Goal: Transaction & Acquisition: Purchase product/service

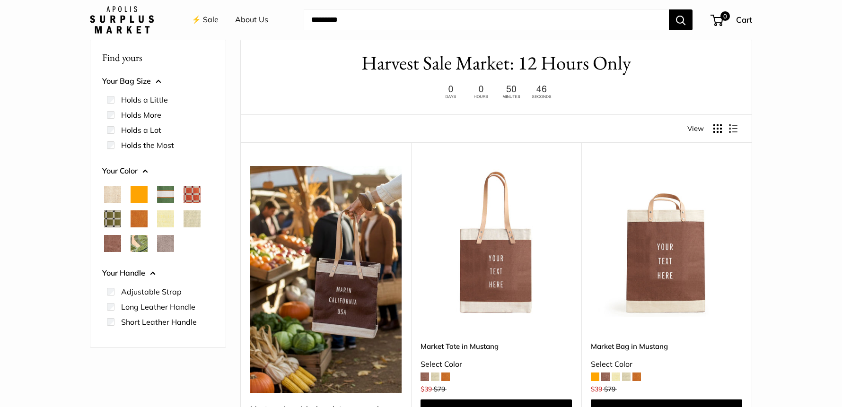
scroll to position [43, 0]
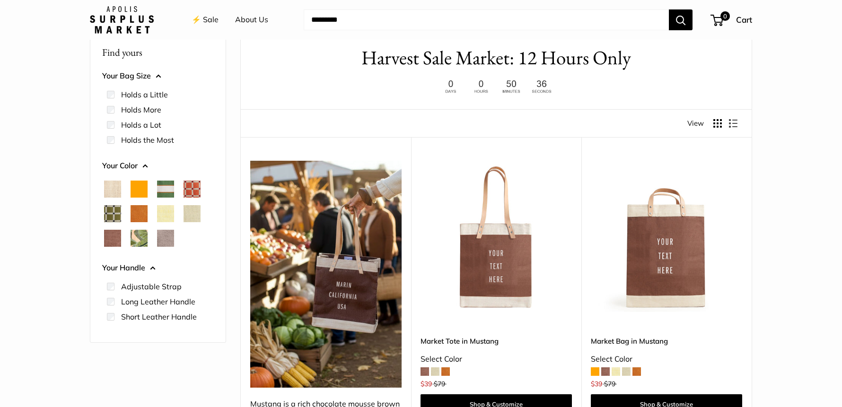
click at [136, 191] on span "Orange" at bounding box center [139, 189] width 17 height 17
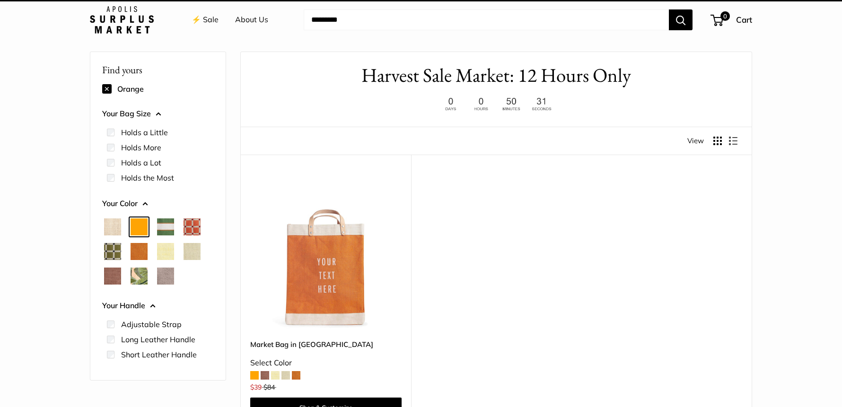
scroll to position [25, 0]
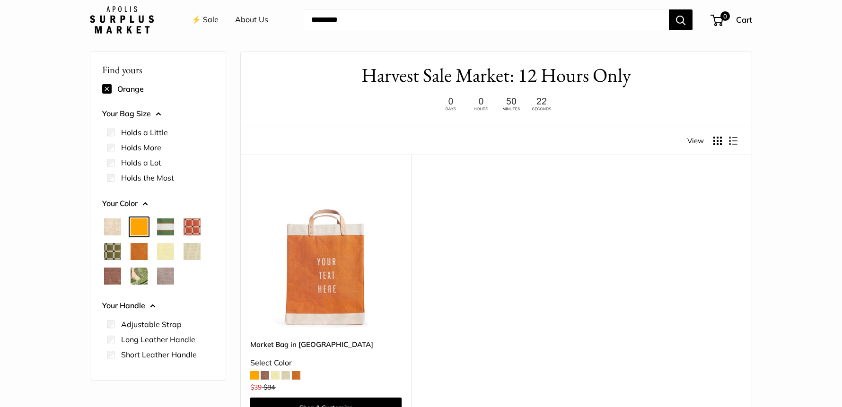
click at [109, 226] on span "Natural" at bounding box center [112, 226] width 17 height 17
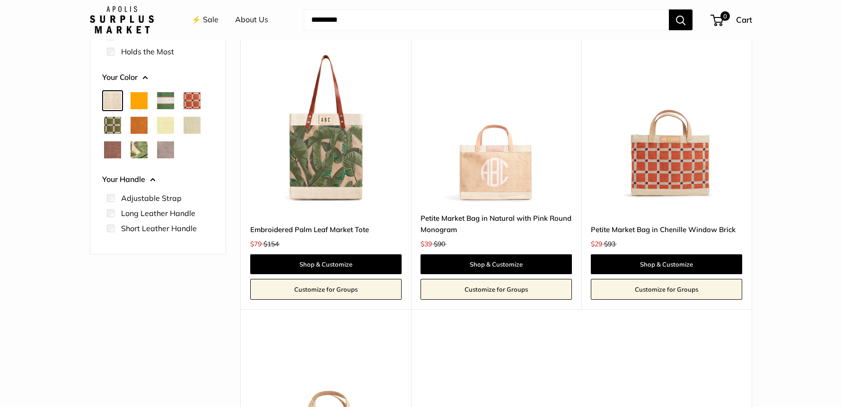
scroll to position [126, 0]
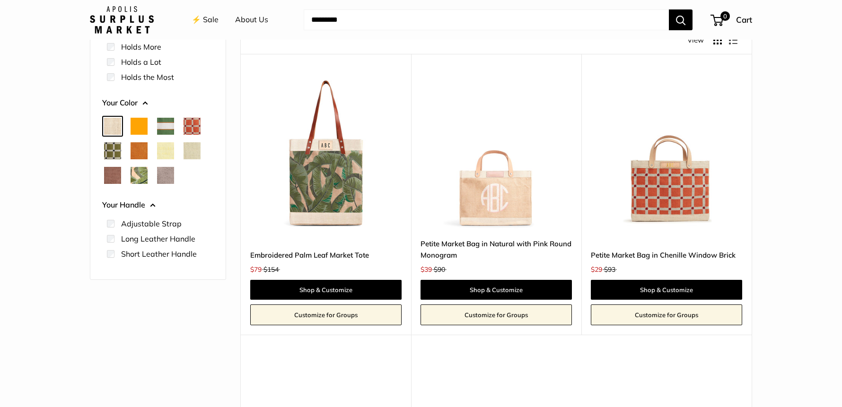
click at [163, 150] on span "Daisy" at bounding box center [165, 150] width 17 height 17
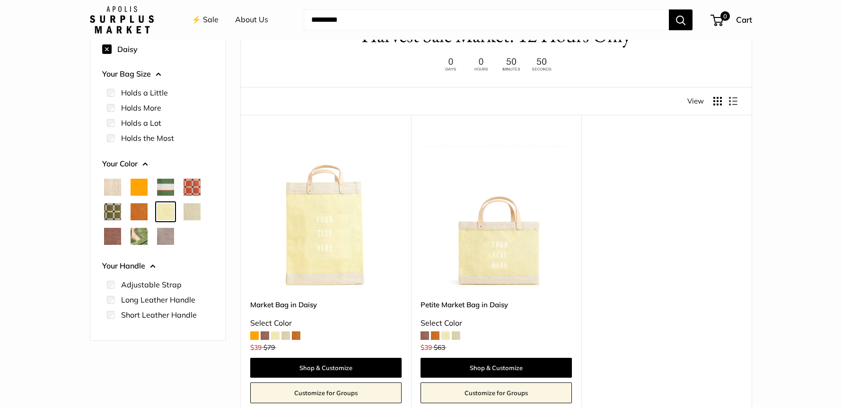
scroll to position [65, 0]
click at [138, 215] on span "Cognac" at bounding box center [139, 211] width 17 height 17
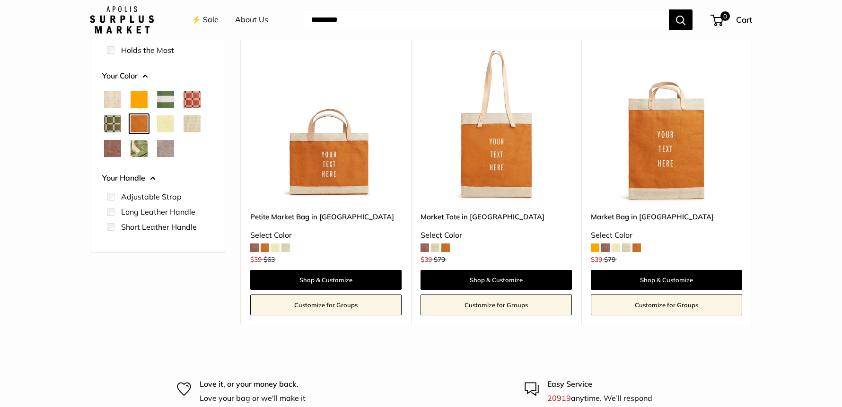
scroll to position [160, 0]
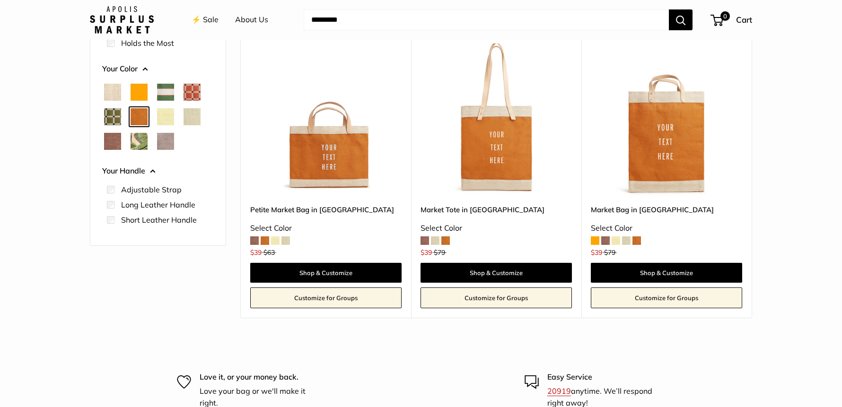
click at [191, 116] on span "Mint Sorbet" at bounding box center [191, 116] width 17 height 17
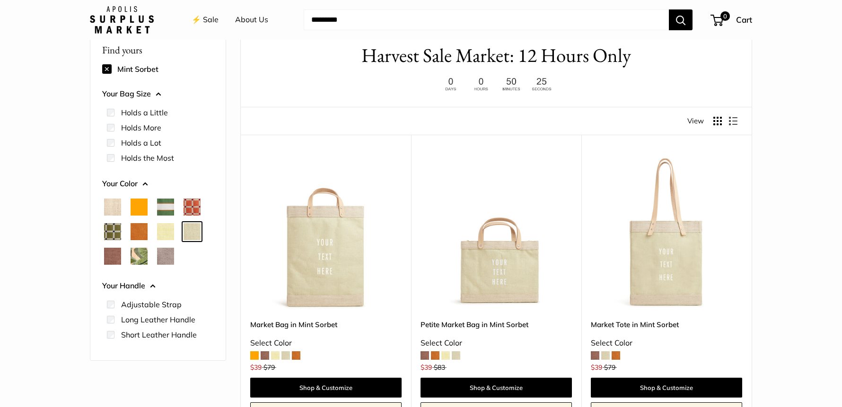
scroll to position [175, 0]
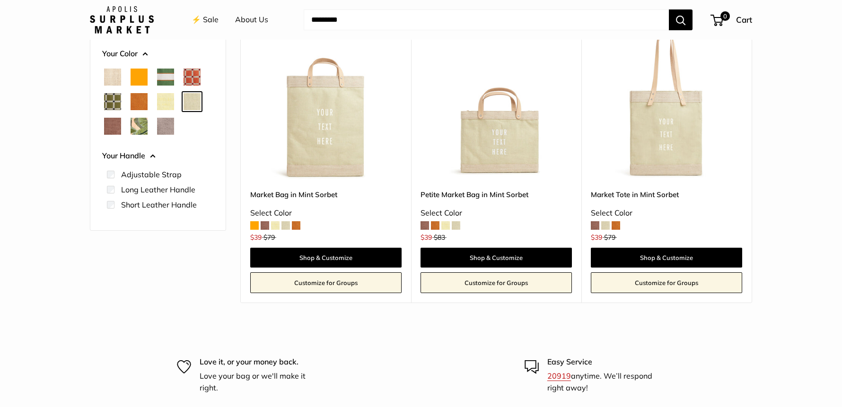
click at [106, 127] on span "Mustang" at bounding box center [112, 126] width 17 height 17
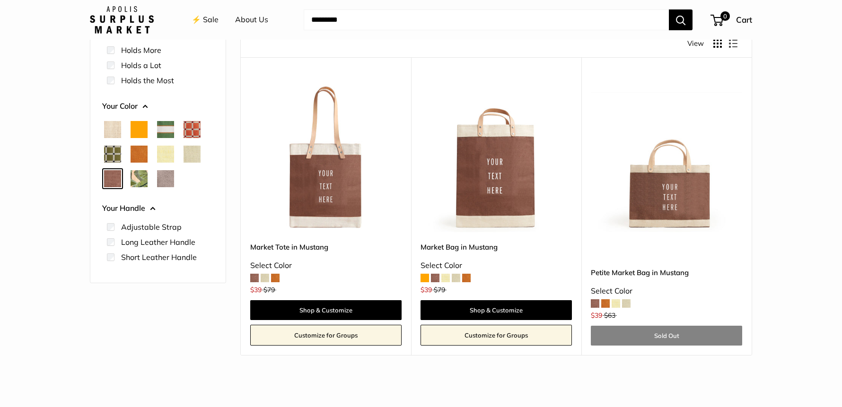
scroll to position [149, 0]
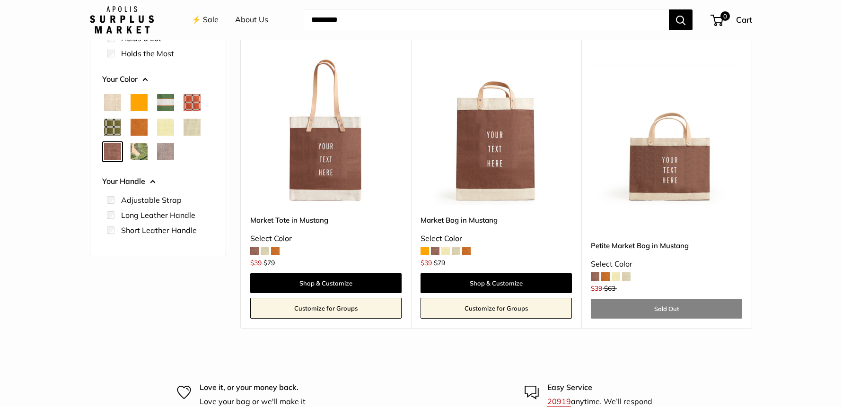
click at [162, 150] on span "Taupe" at bounding box center [165, 151] width 17 height 17
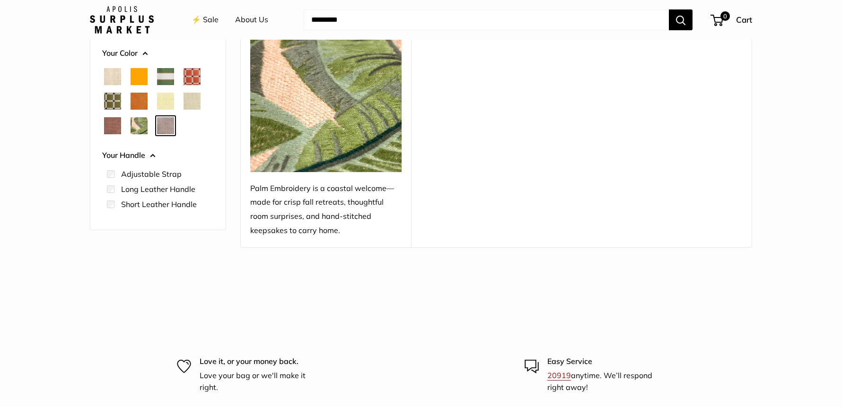
scroll to position [168, 0]
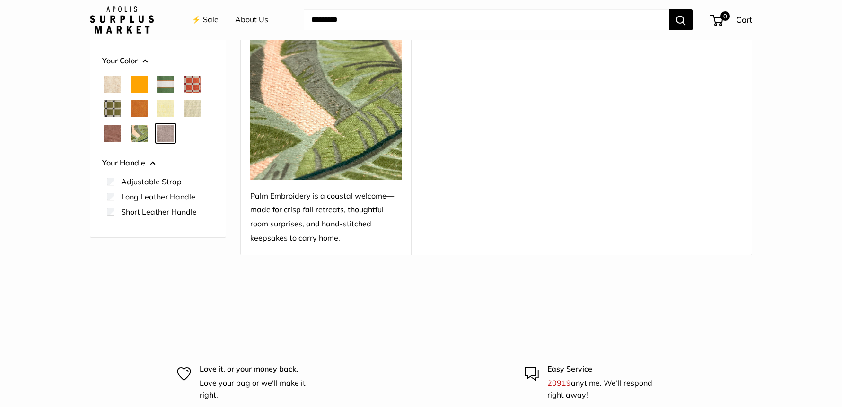
click at [189, 109] on span "Mint Sorbet" at bounding box center [191, 108] width 17 height 17
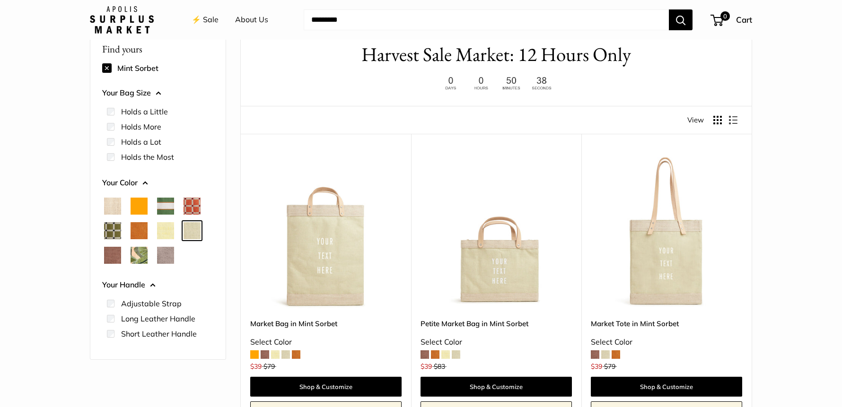
scroll to position [25, 0]
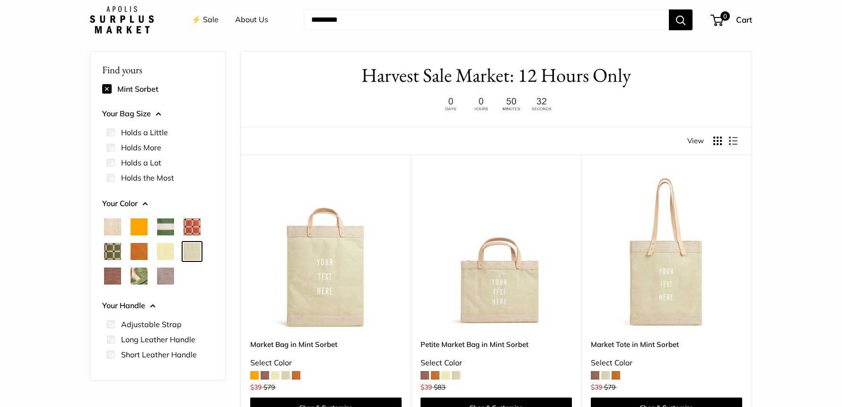
click at [138, 250] on span "Cognac" at bounding box center [139, 251] width 17 height 17
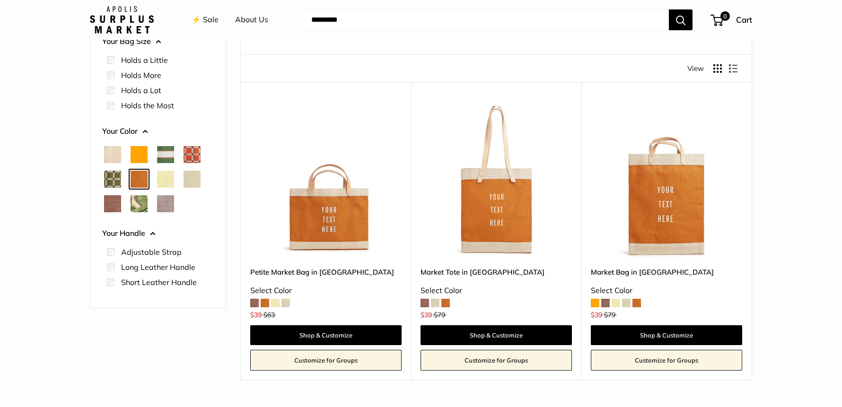
scroll to position [99, 0]
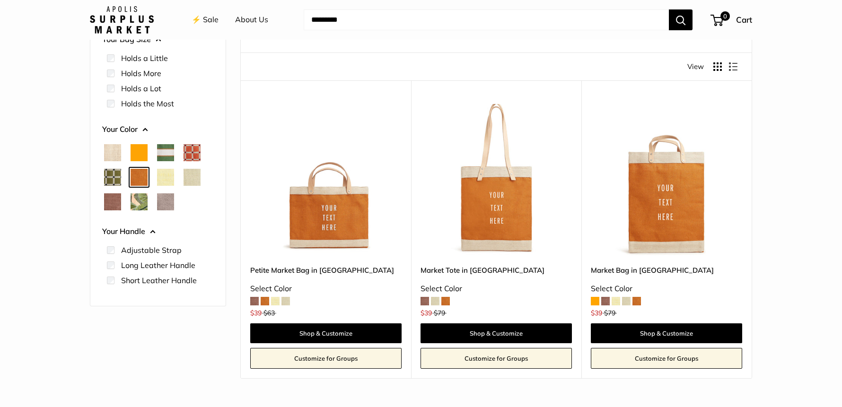
click at [114, 154] on span "Natural" at bounding box center [112, 152] width 17 height 17
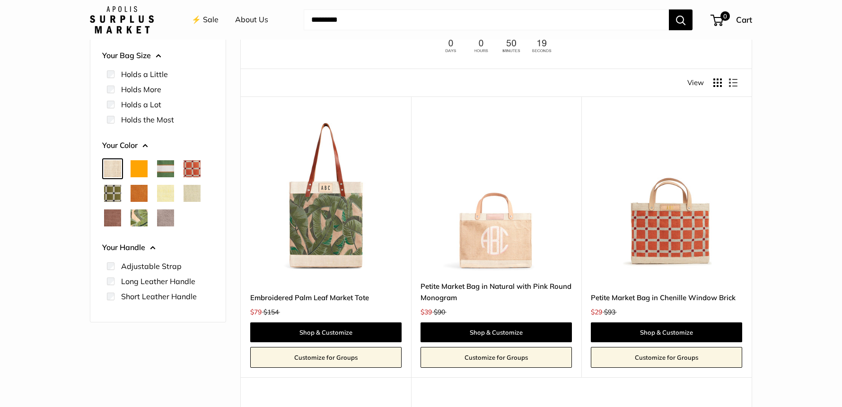
scroll to position [202, 0]
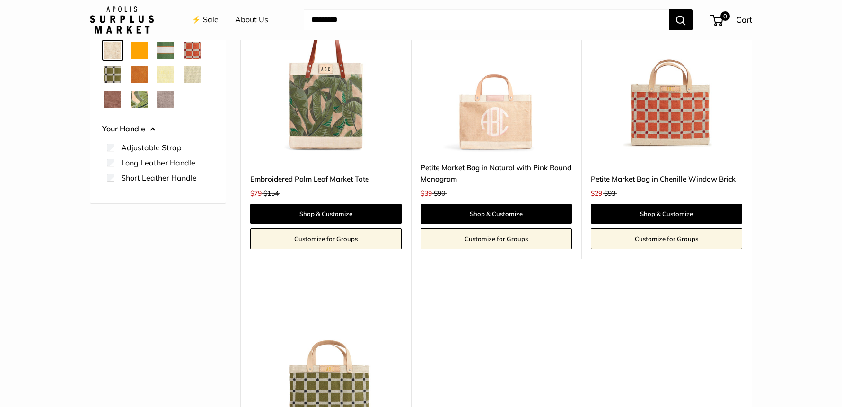
click at [0, 0] on img at bounding box center [0, 0] width 0 height 0
click at [137, 52] on span "Orange" at bounding box center [139, 50] width 17 height 17
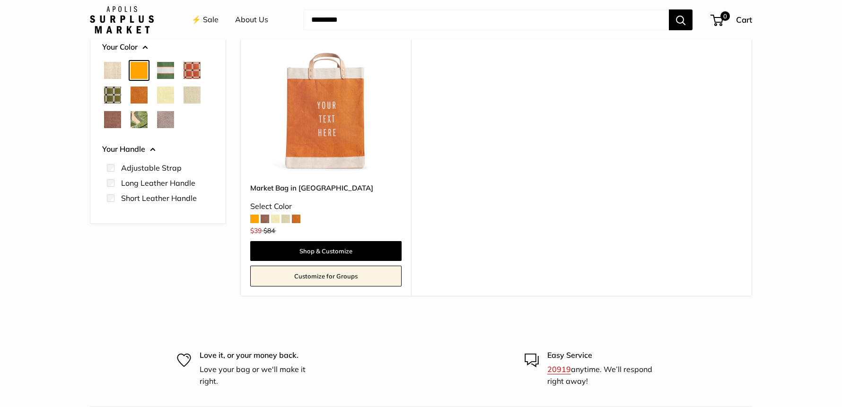
scroll to position [186, 0]
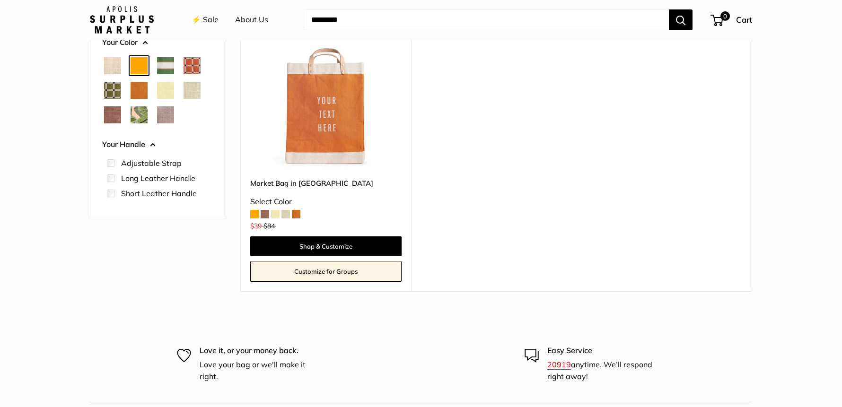
click at [164, 61] on span "Court Green" at bounding box center [165, 65] width 17 height 17
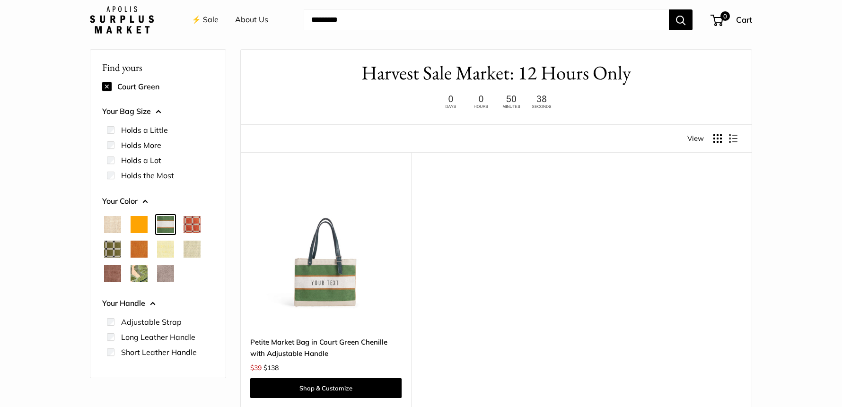
scroll to position [25, 0]
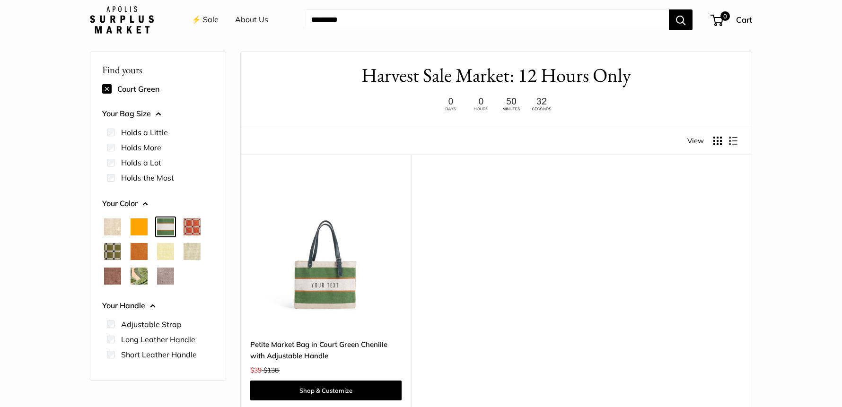
click at [143, 253] on span "Cognac" at bounding box center [139, 251] width 17 height 17
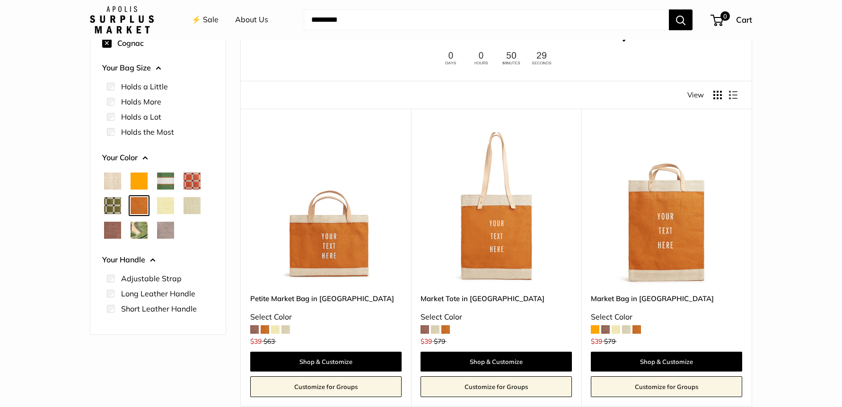
scroll to position [194, 0]
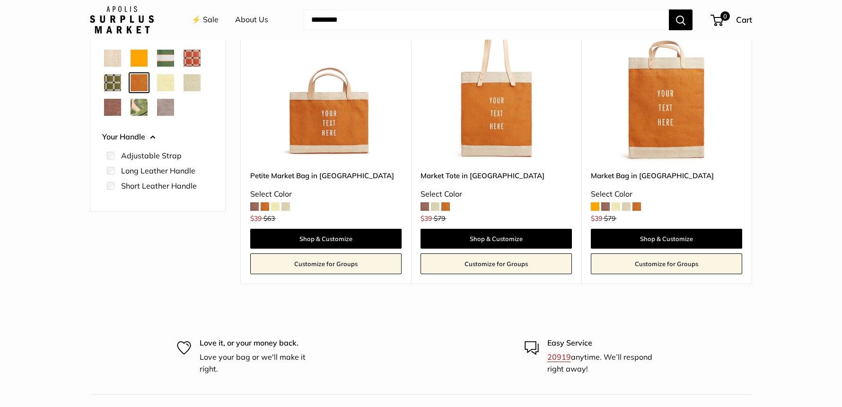
click at [0, 0] on img at bounding box center [0, 0] width 0 height 0
click at [164, 75] on span "Daisy" at bounding box center [165, 82] width 17 height 17
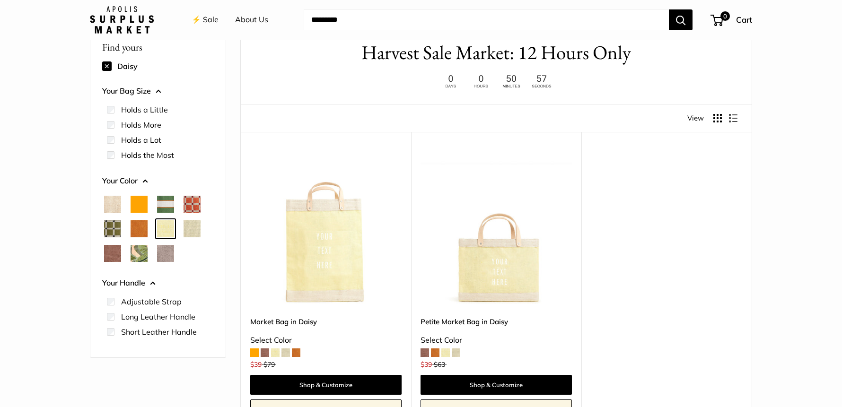
scroll to position [102, 0]
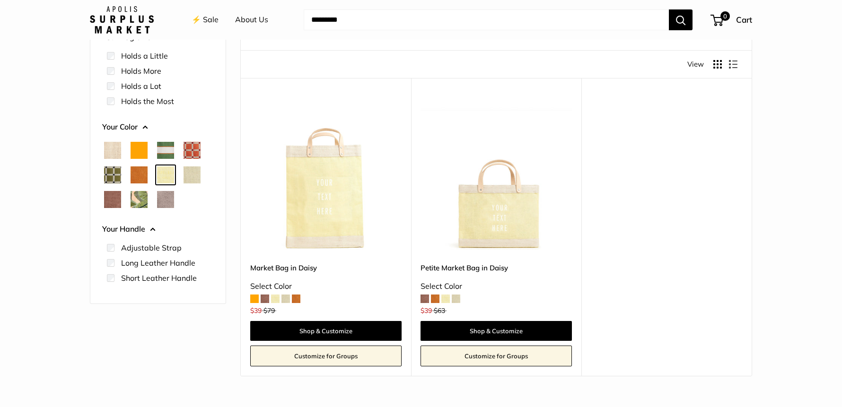
click at [192, 173] on span "Mint Sorbet" at bounding box center [191, 174] width 17 height 17
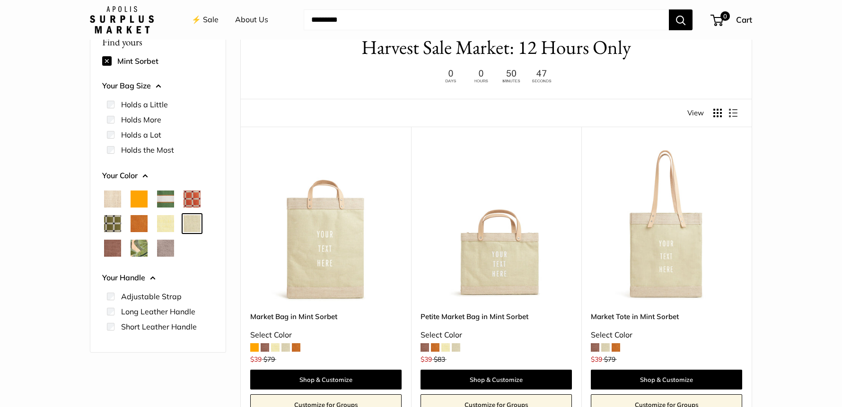
scroll to position [179, 0]
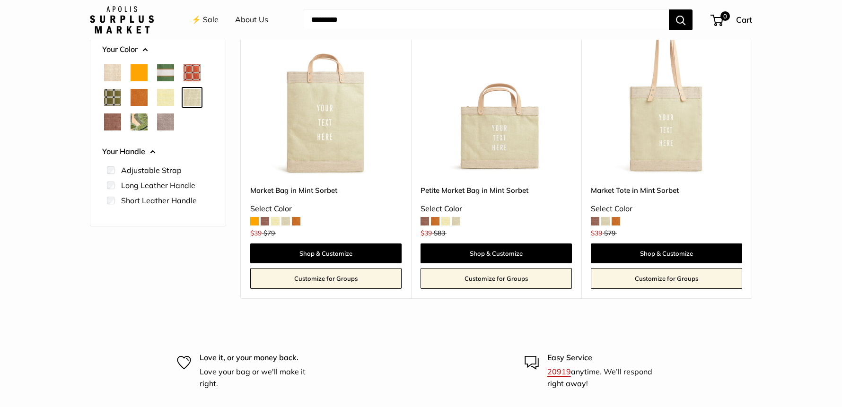
click at [112, 117] on span "Mustang" at bounding box center [112, 121] width 17 height 17
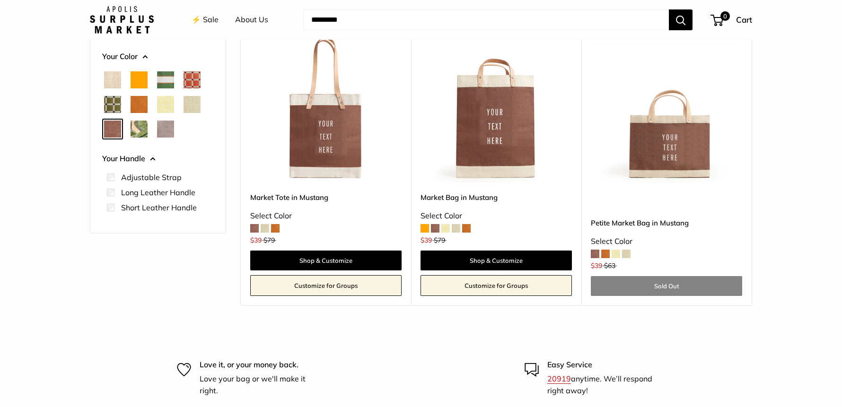
scroll to position [174, 0]
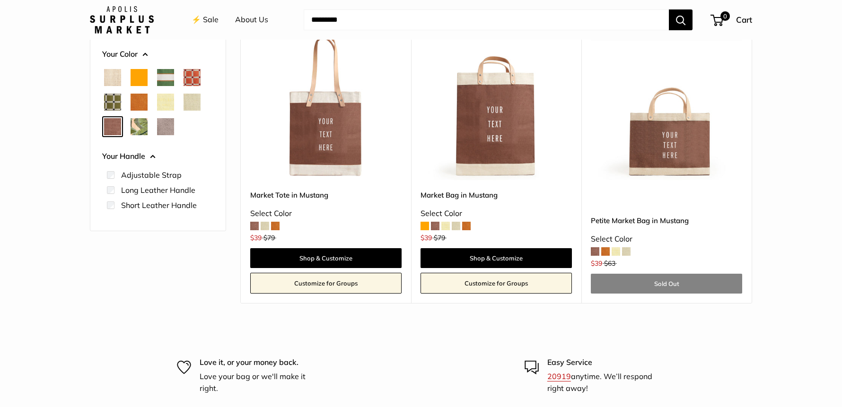
click at [143, 99] on span "Cognac" at bounding box center [139, 102] width 17 height 17
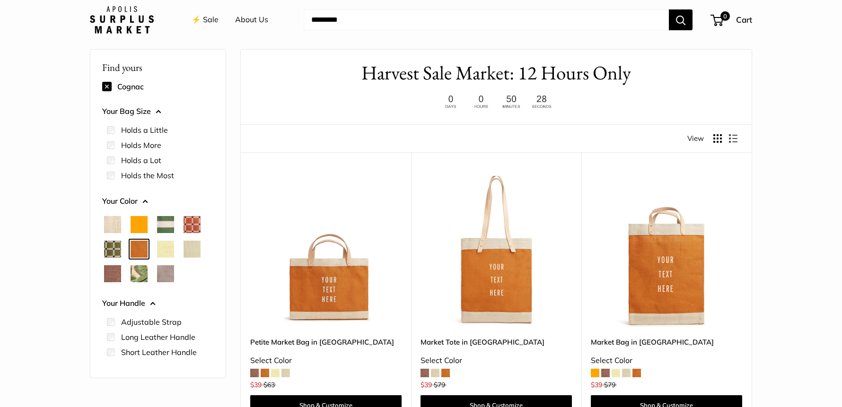
scroll to position [25, 0]
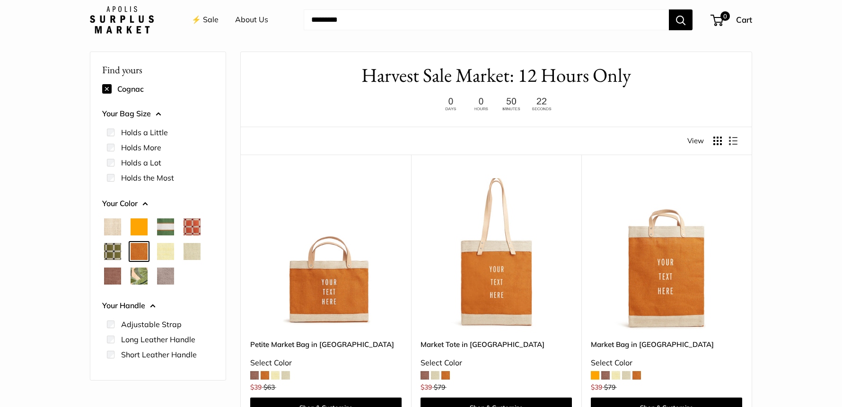
click at [168, 249] on span "Daisy" at bounding box center [165, 251] width 17 height 17
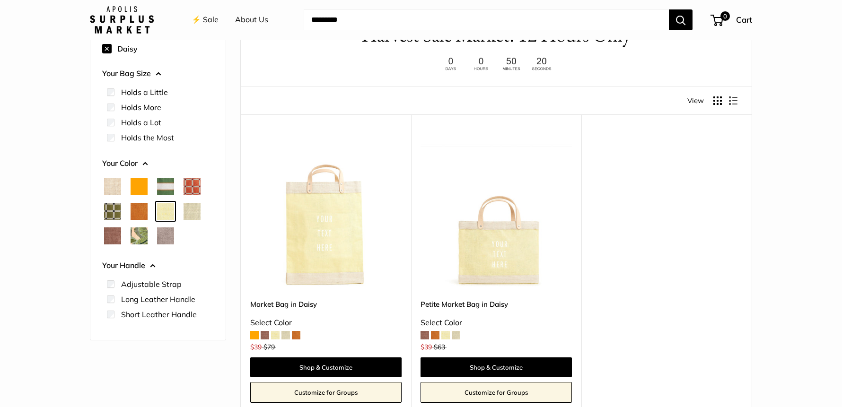
scroll to position [82, 0]
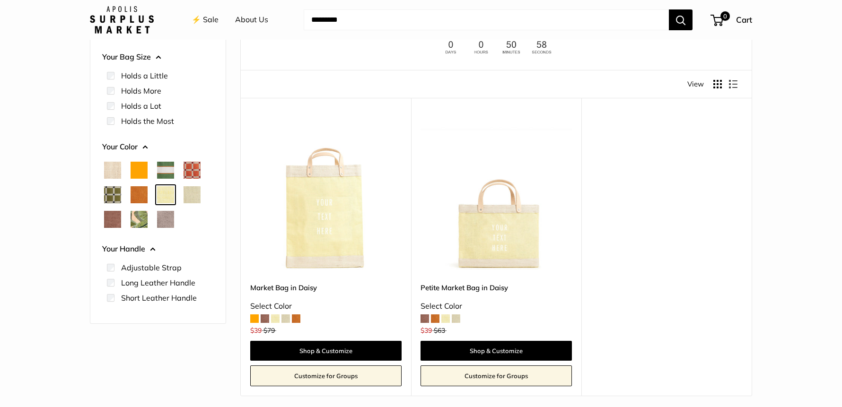
click at [194, 193] on span "Mint Sorbet" at bounding box center [191, 194] width 17 height 17
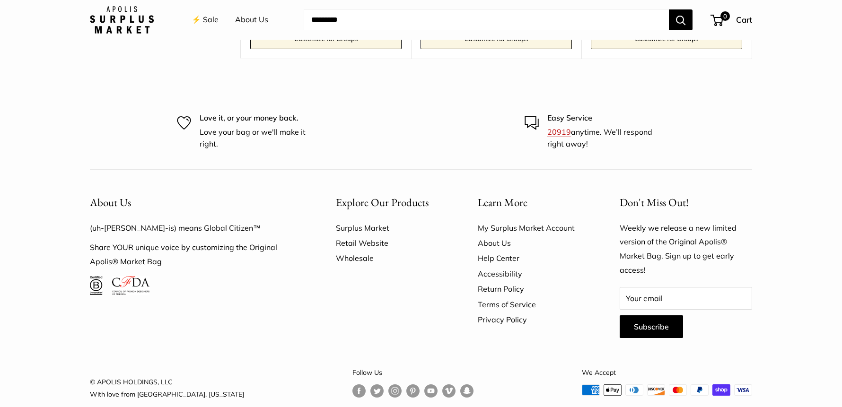
scroll to position [434, 0]
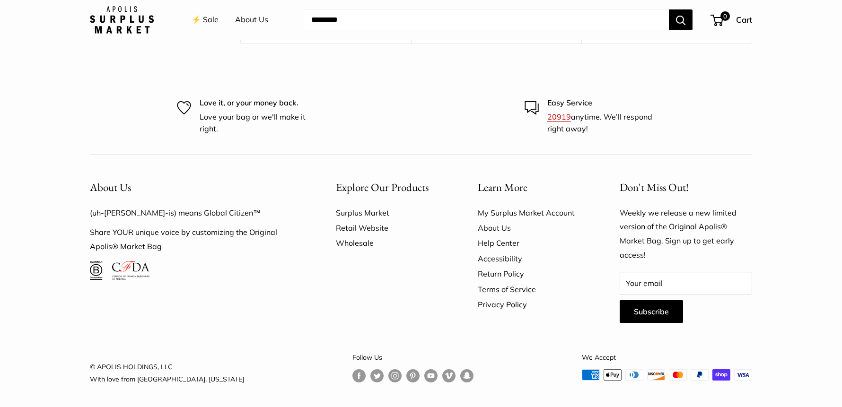
click at [518, 213] on link "My Surplus Market Account" at bounding box center [532, 212] width 109 height 15
click at [362, 209] on link "Surplus Market" at bounding box center [390, 212] width 109 height 15
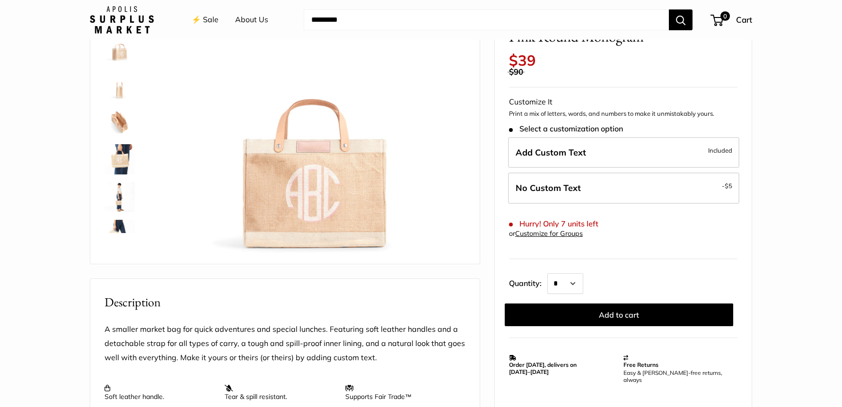
scroll to position [135, 0]
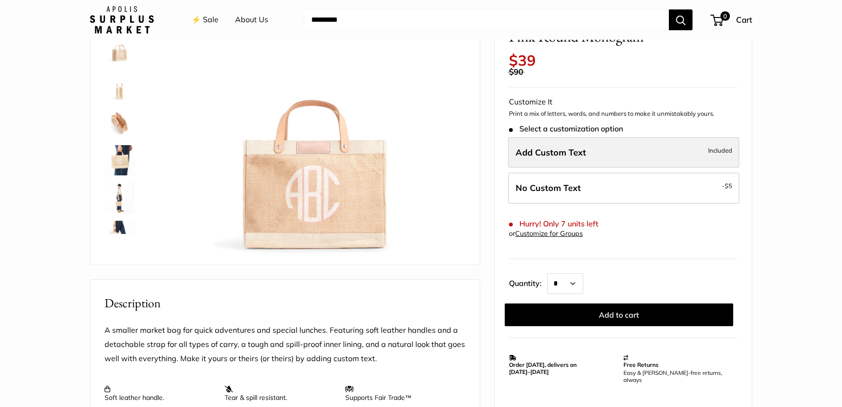
click at [521, 149] on span "Add Custom Text" at bounding box center [550, 152] width 70 height 11
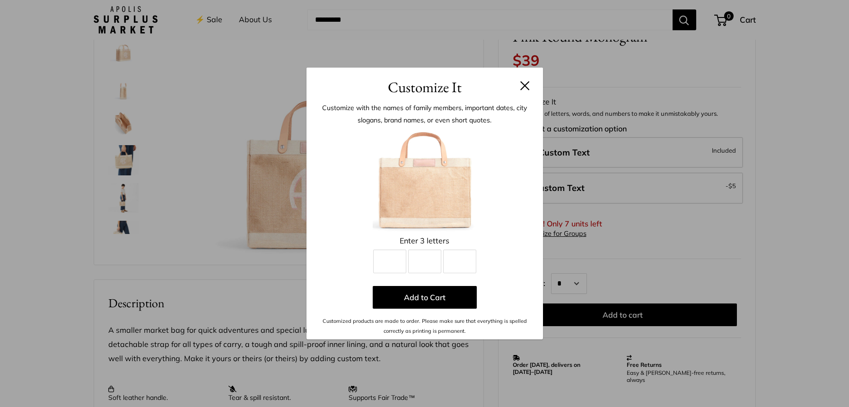
click at [522, 85] on button at bounding box center [524, 85] width 9 height 9
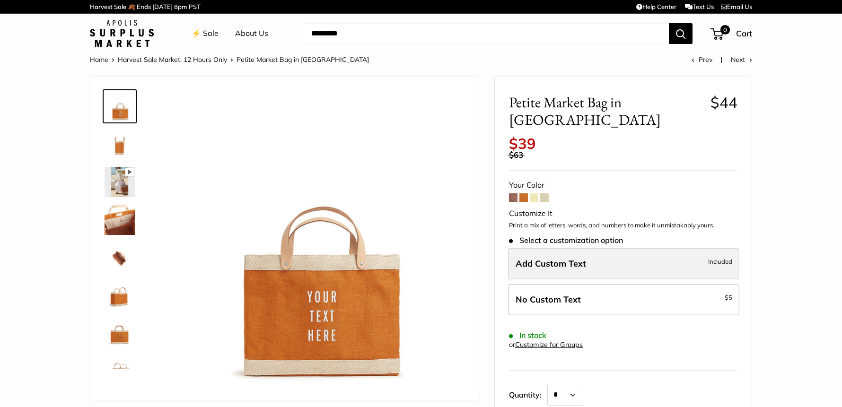
click at [638, 248] on label "Add Custom Text Included" at bounding box center [623, 263] width 231 height 31
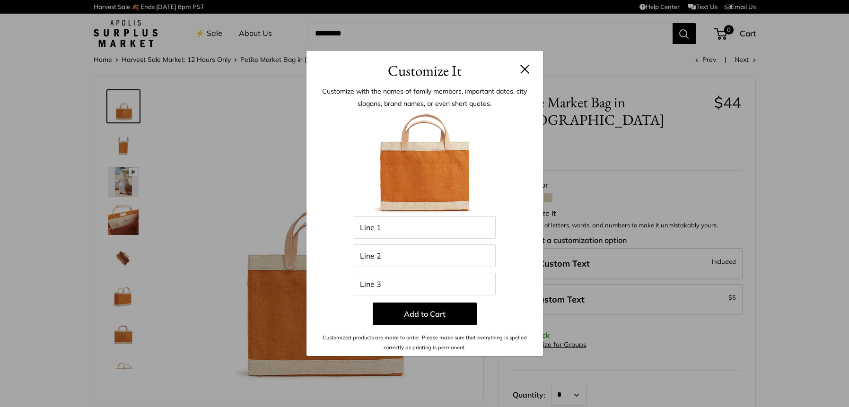
click at [520, 67] on button at bounding box center [524, 68] width 9 height 9
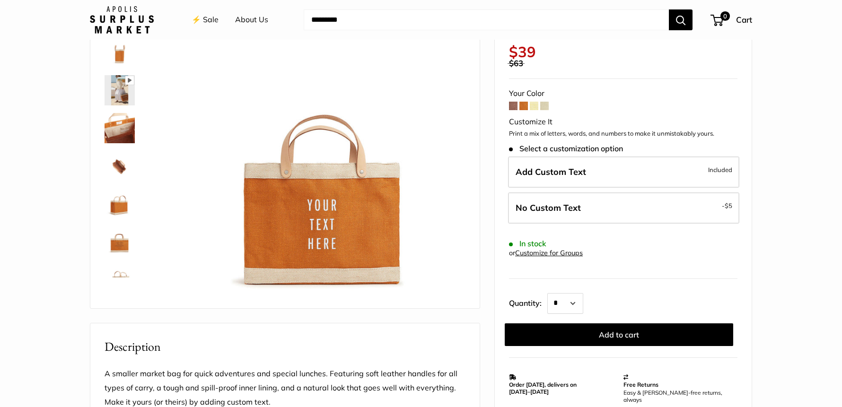
scroll to position [96, 0]
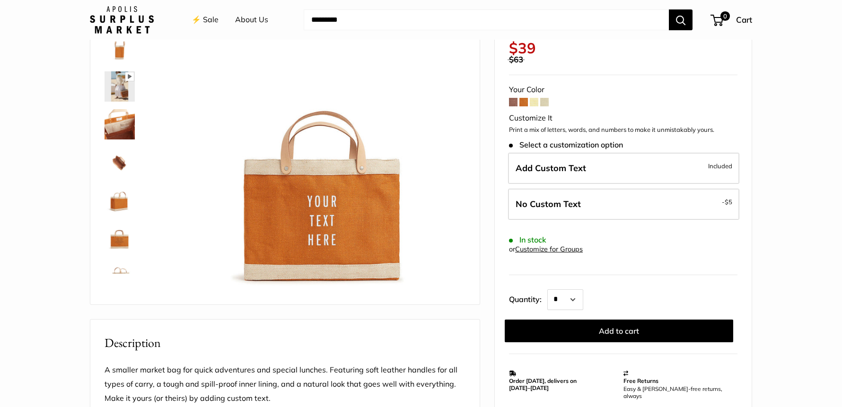
click at [559, 245] on link "Customize for Groups" at bounding box center [549, 249] width 68 height 9
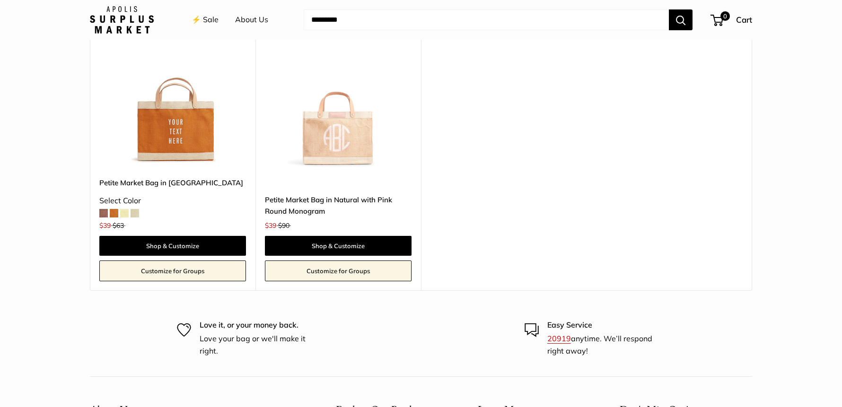
scroll to position [3096, 0]
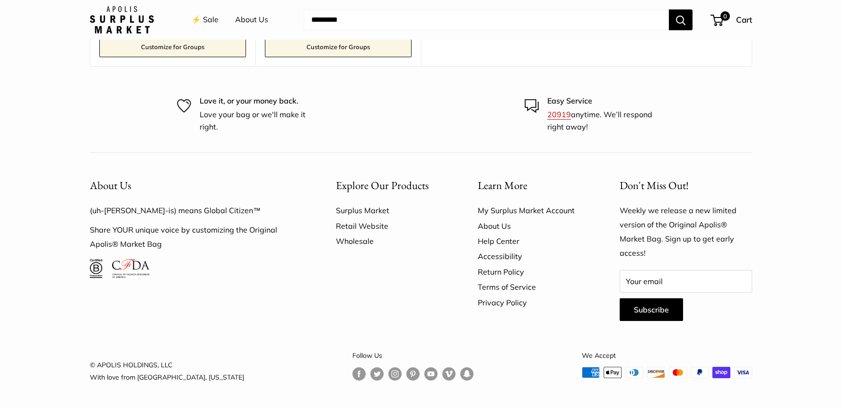
click at [366, 224] on link "Retail Website" at bounding box center [390, 225] width 109 height 15
click at [373, 227] on link "Retail Website" at bounding box center [390, 225] width 109 height 15
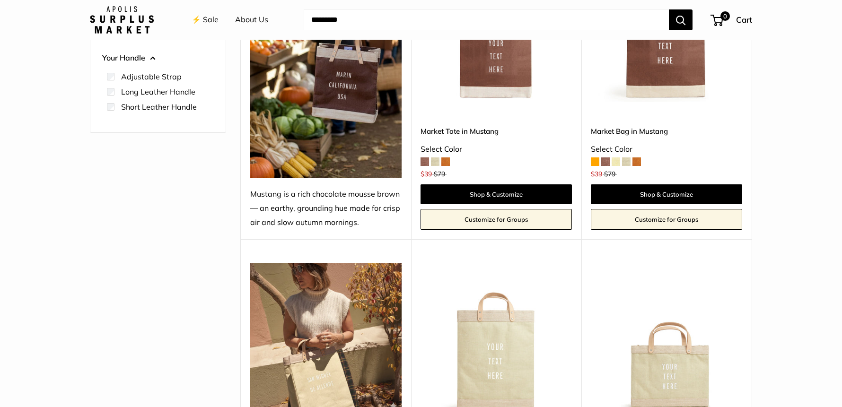
scroll to position [0, 0]
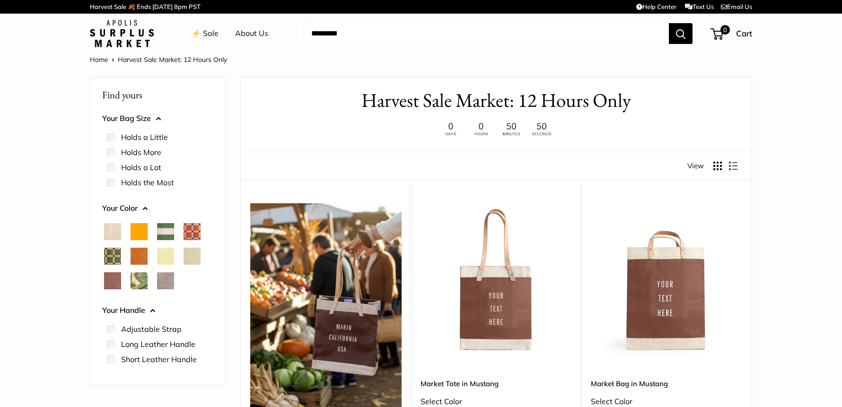
click at [108, 234] on span "Natural" at bounding box center [112, 231] width 17 height 17
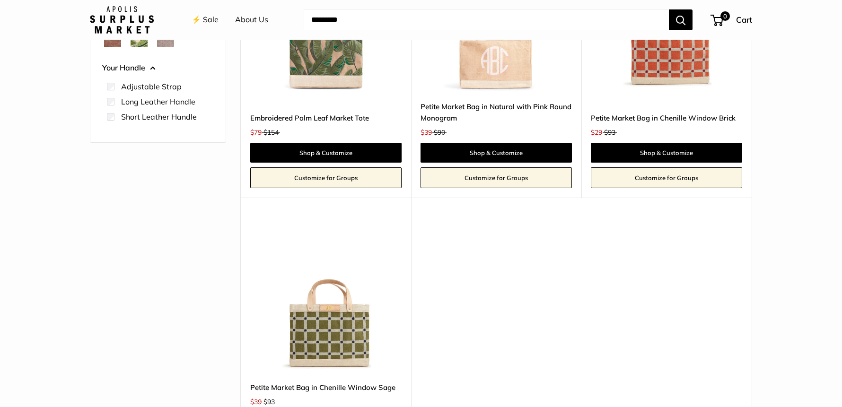
scroll to position [84, 0]
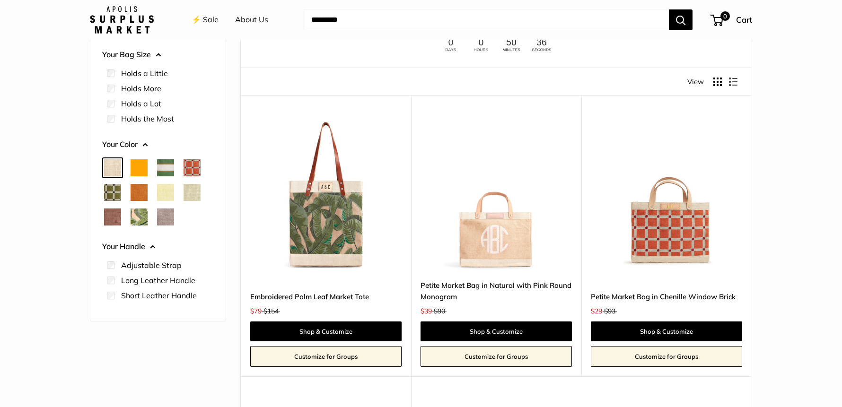
click at [168, 216] on span "Taupe" at bounding box center [165, 217] width 17 height 17
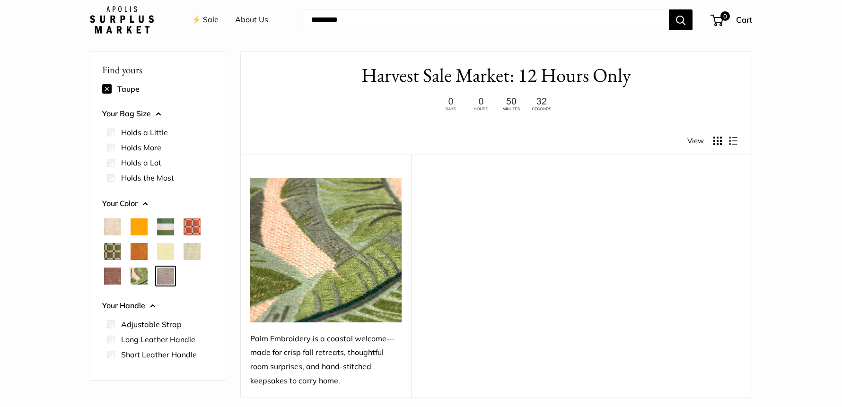
scroll to position [25, 0]
click at [116, 272] on span "Mustang" at bounding box center [112, 276] width 17 height 17
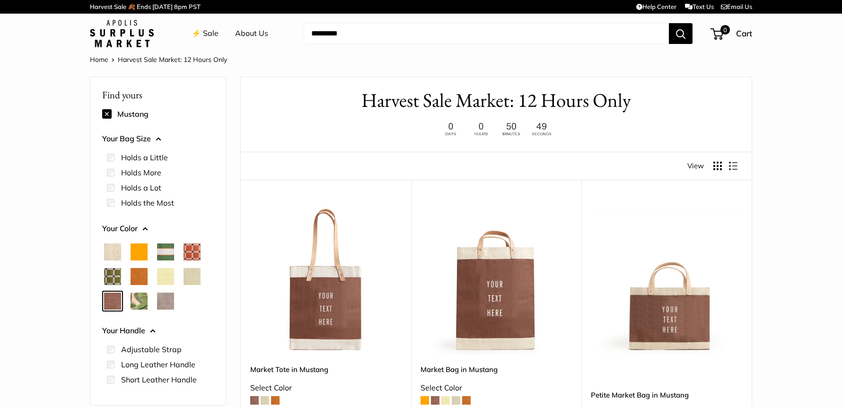
click at [140, 253] on span "Orange" at bounding box center [139, 252] width 17 height 17
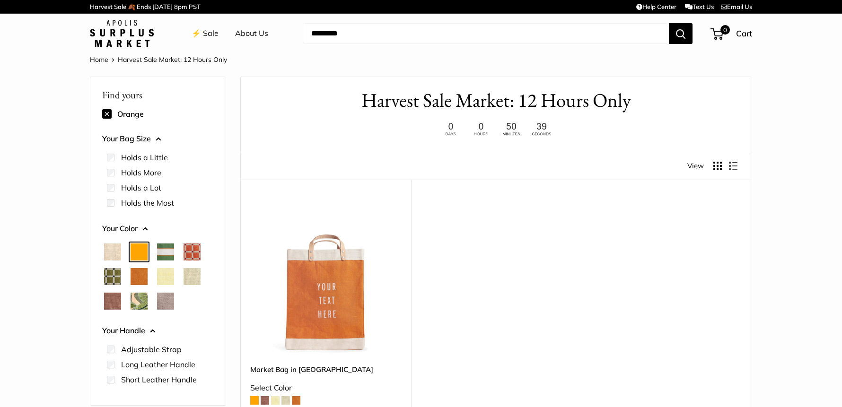
click at [144, 275] on span "Cognac" at bounding box center [139, 276] width 17 height 17
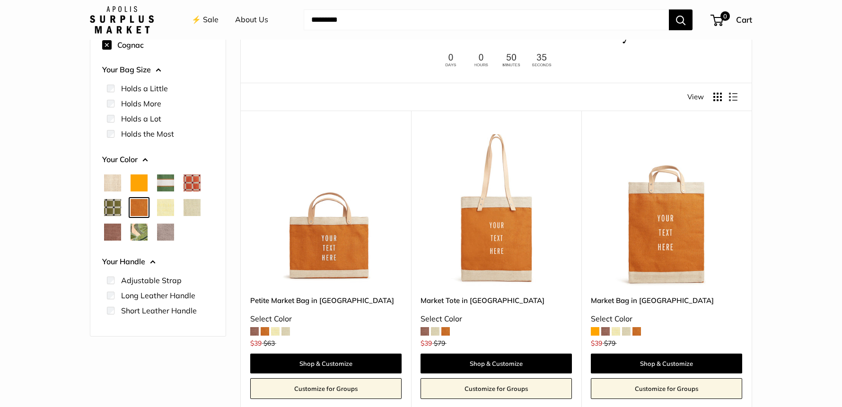
scroll to position [174, 0]
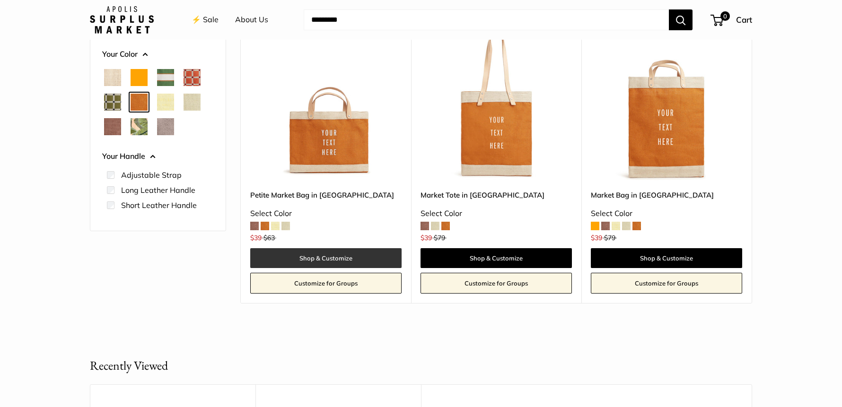
click at [324, 256] on link "Shop & Customize" at bounding box center [325, 258] width 151 height 20
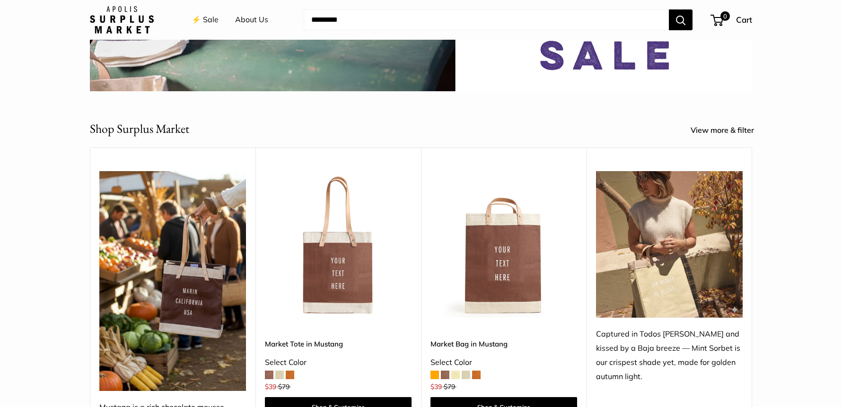
scroll to position [482, 0]
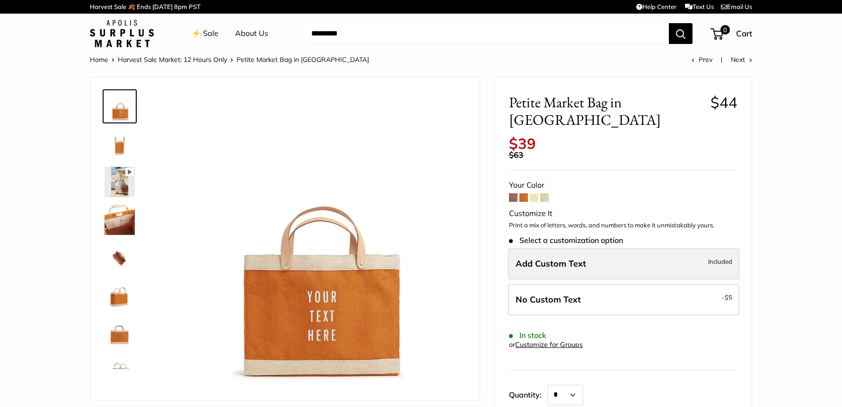
click at [616, 249] on label "Add Custom Text Included" at bounding box center [623, 263] width 231 height 31
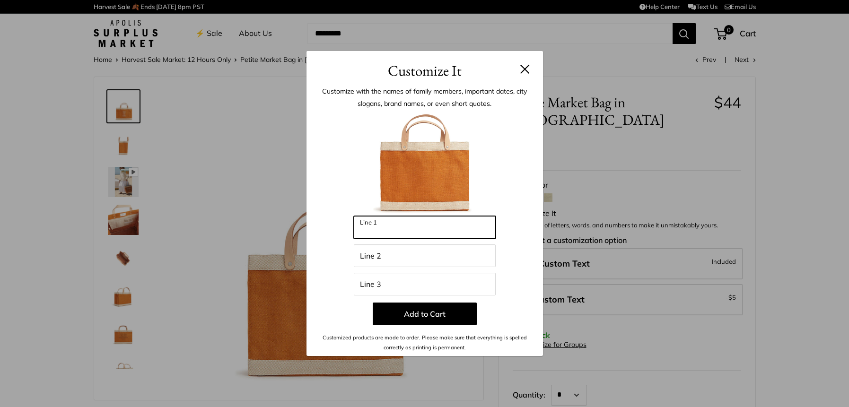
click at [467, 230] on input "Line 1" at bounding box center [425, 227] width 142 height 23
type input "******"
click at [419, 262] on input "Line 2" at bounding box center [425, 255] width 142 height 23
type input "*****"
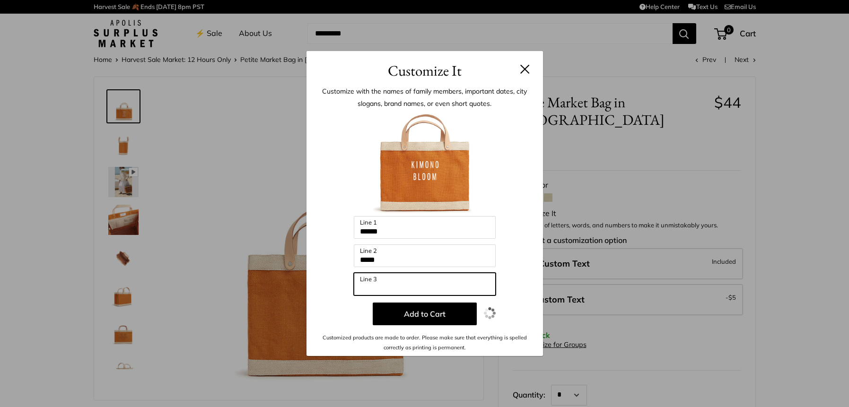
click at [410, 285] on input "Line 3" at bounding box center [425, 284] width 142 height 23
type input "**********"
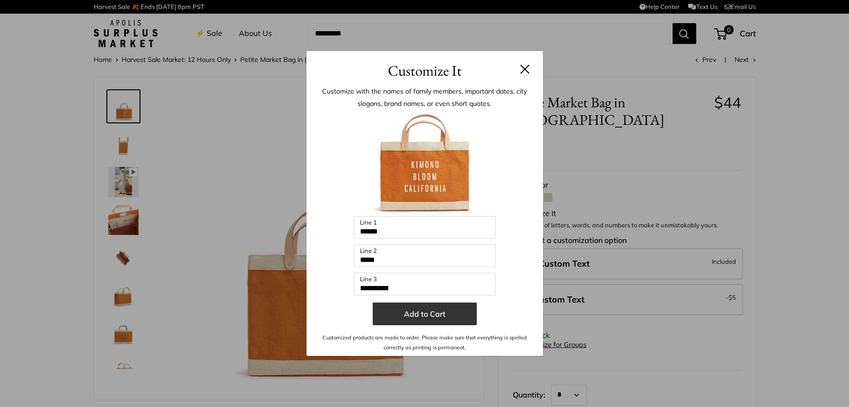
click at [447, 318] on button "Add to Cart" at bounding box center [425, 314] width 104 height 23
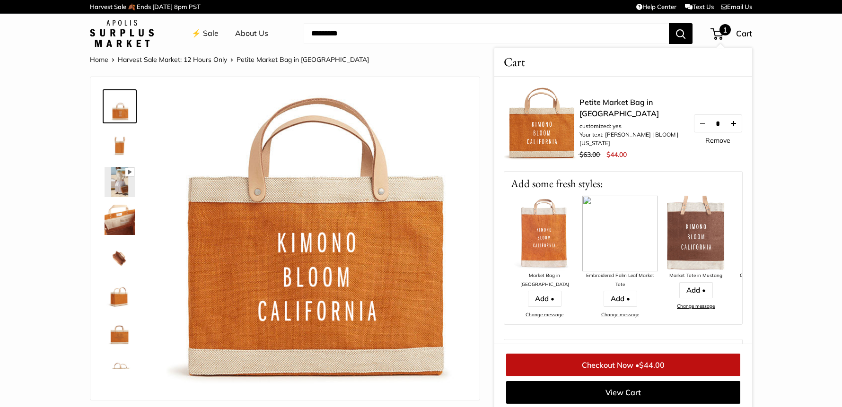
click at [727, 122] on button "Increase quantity by 1" at bounding box center [733, 123] width 16 height 17
click at [726, 122] on button "Increase quantity by 1" at bounding box center [733, 123] width 16 height 17
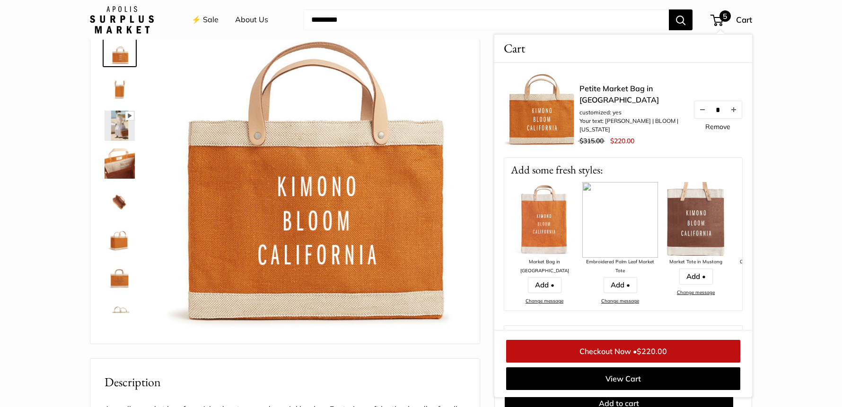
scroll to position [58, 0]
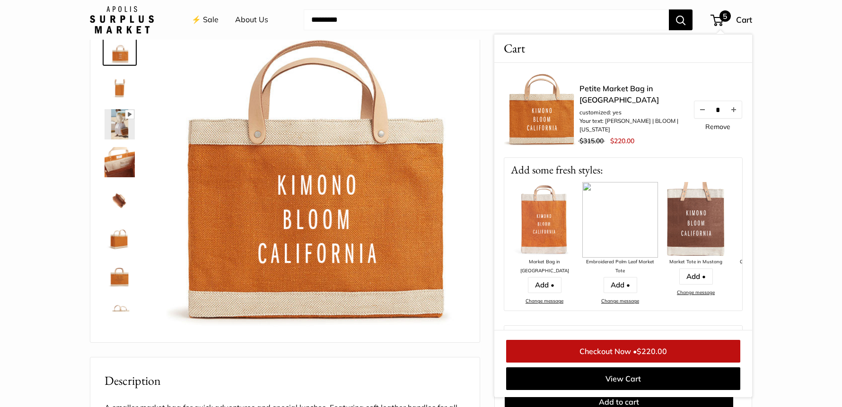
click at [781, 253] on section "Home Harvest Sale Market: 12 Hours Only Petite Market Bag in Cognac Prev Next P…" at bounding box center [421, 402] width 842 height 813
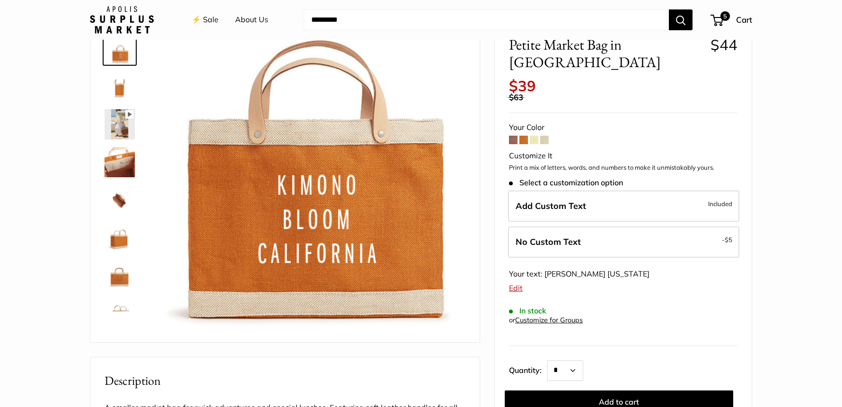
click at [545, 136] on span at bounding box center [544, 140] width 9 height 9
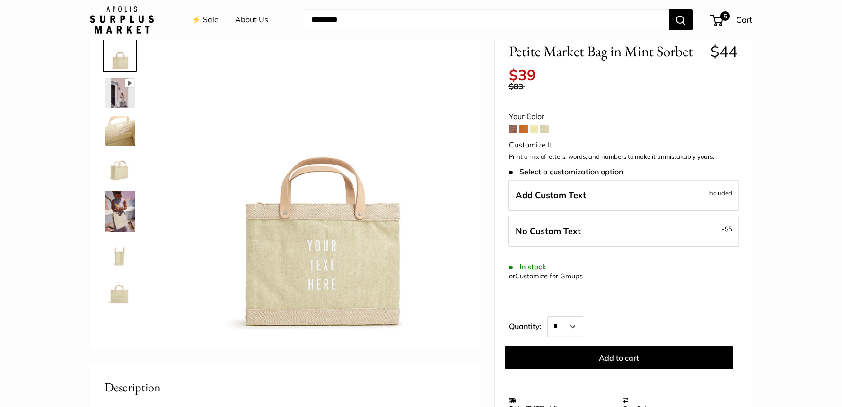
scroll to position [77, 0]
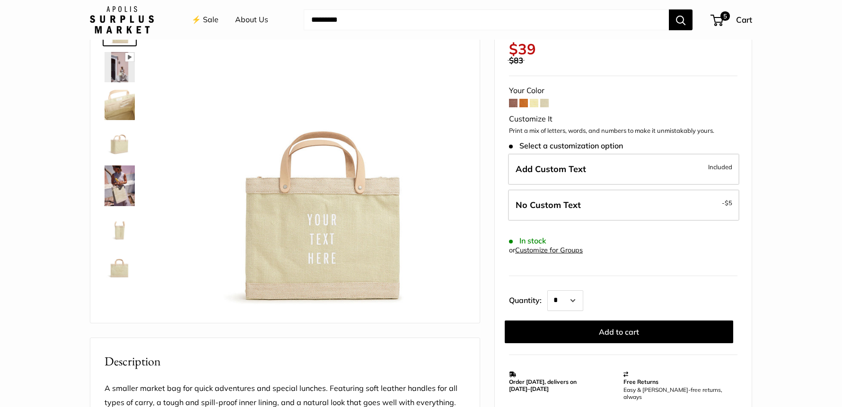
click at [534, 102] on span at bounding box center [534, 103] width 9 height 9
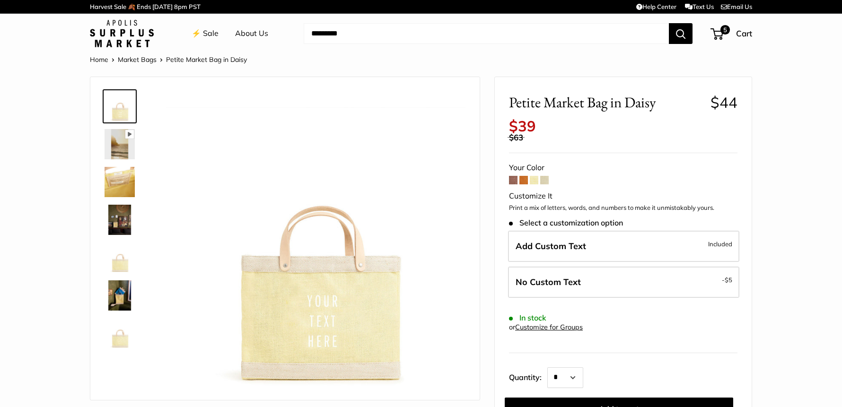
click at [526, 180] on span at bounding box center [523, 180] width 9 height 9
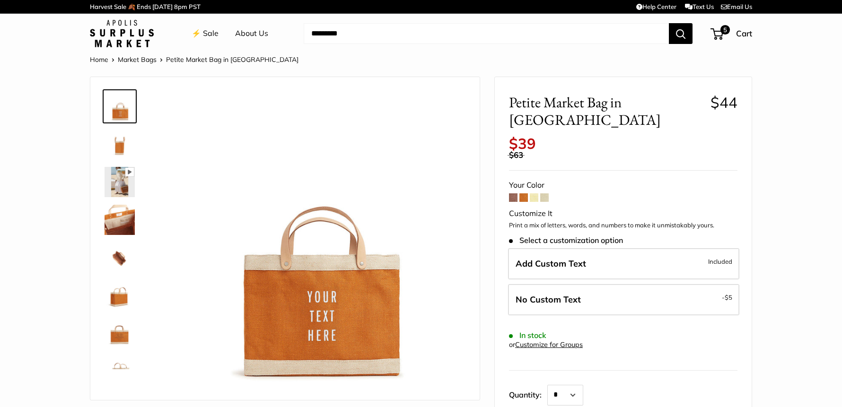
click at [515, 193] on span at bounding box center [513, 197] width 9 height 9
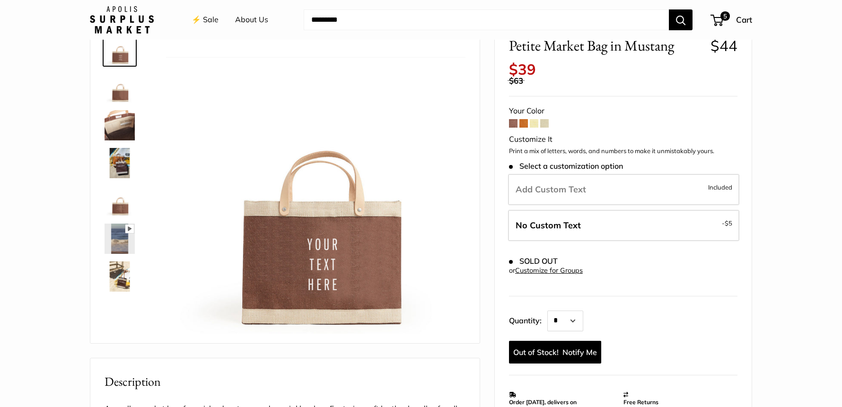
scroll to position [59, 0]
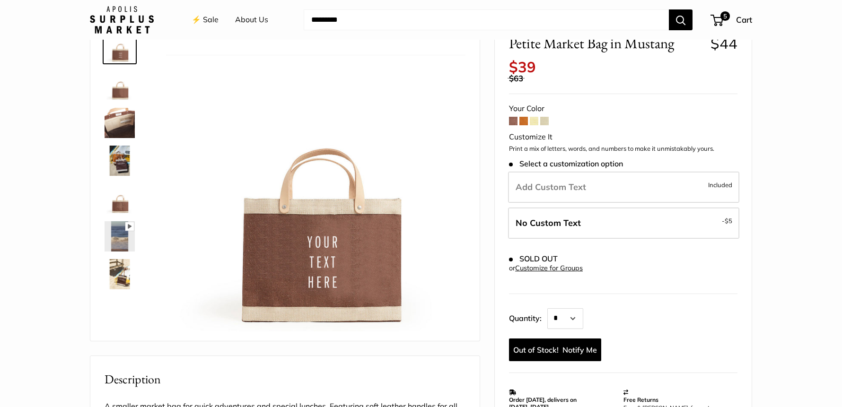
click at [535, 122] on span at bounding box center [534, 121] width 9 height 9
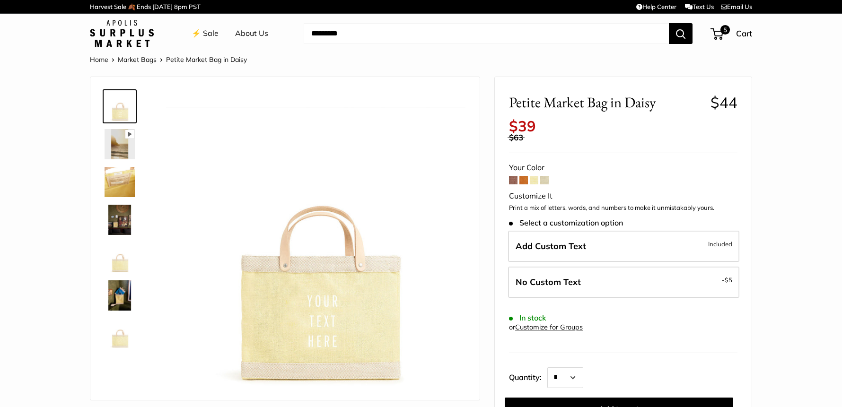
click at [544, 181] on span at bounding box center [544, 180] width 9 height 9
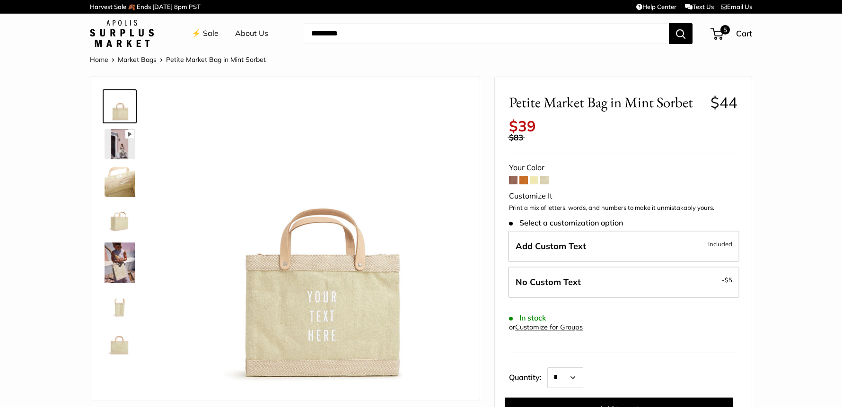
click at [536, 180] on span at bounding box center [534, 180] width 9 height 9
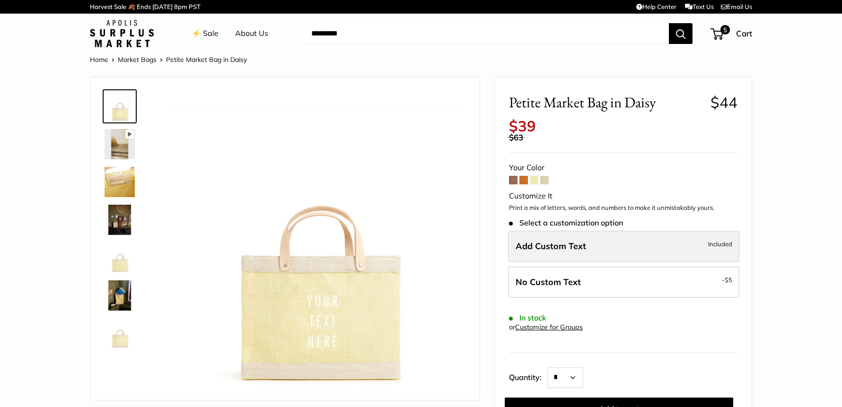
click at [578, 251] on span "Add Custom Text" at bounding box center [550, 246] width 70 height 11
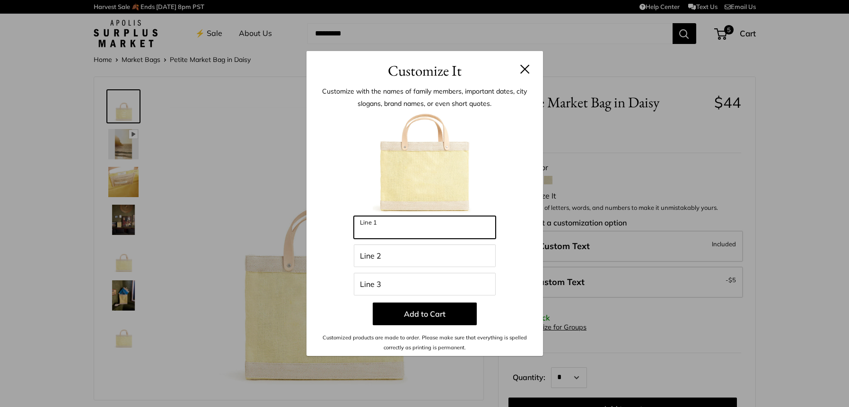
click at [476, 226] on input "Line 1" at bounding box center [425, 227] width 142 height 23
type input "******"
click at [443, 260] on input "Line 2" at bounding box center [425, 255] width 142 height 23
type input "*****"
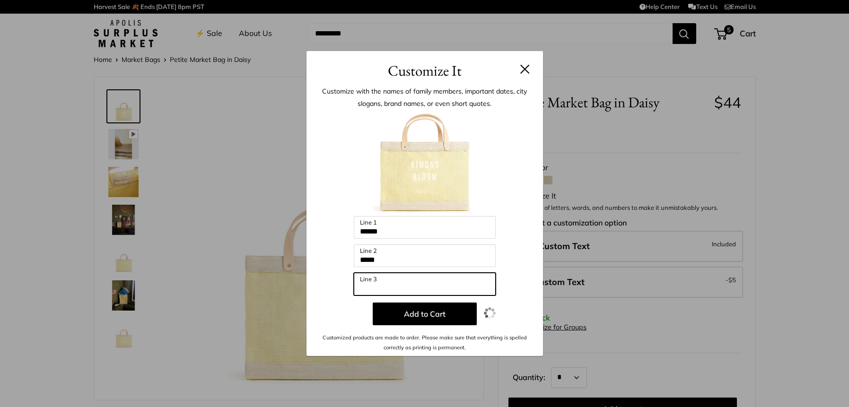
click at [433, 283] on input "Line 3" at bounding box center [425, 284] width 142 height 23
type input "**********"
click at [515, 185] on div at bounding box center [425, 164] width 208 height 104
click at [523, 68] on button at bounding box center [524, 68] width 9 height 9
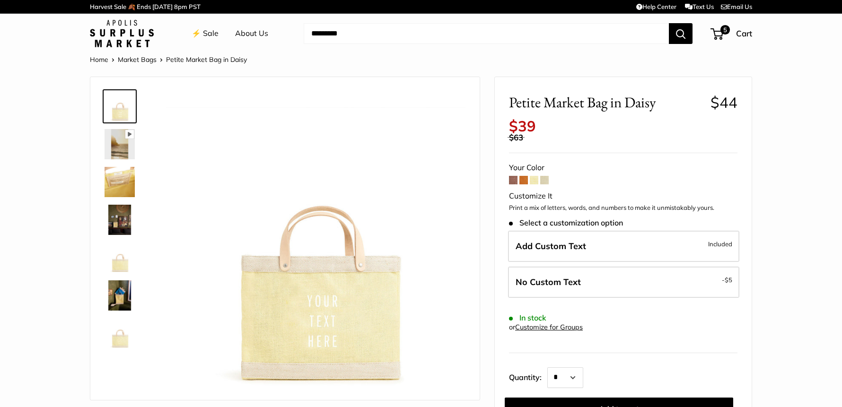
click at [542, 180] on span at bounding box center [544, 180] width 9 height 9
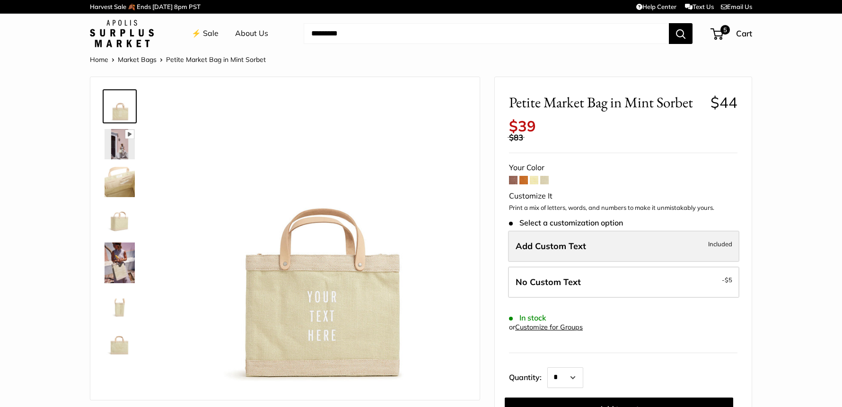
click at [571, 240] on label "Add Custom Text Included" at bounding box center [623, 246] width 231 height 31
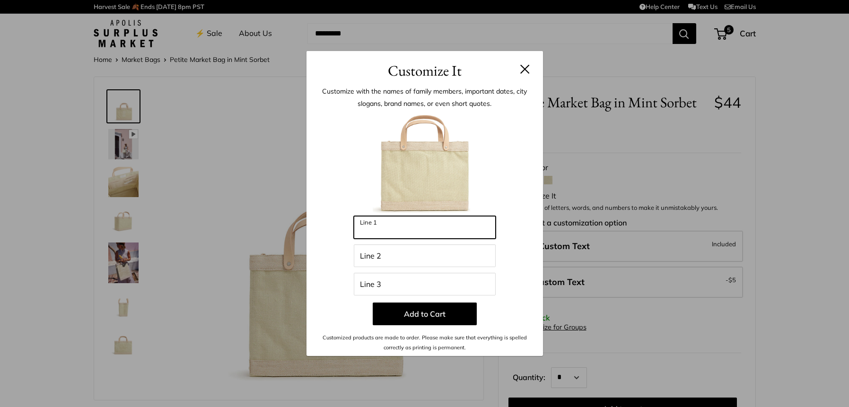
click at [427, 229] on input "Line 1" at bounding box center [425, 227] width 142 height 23
type input "******"
click at [427, 260] on input "Line 2" at bounding box center [425, 255] width 142 height 23
type input "*****"
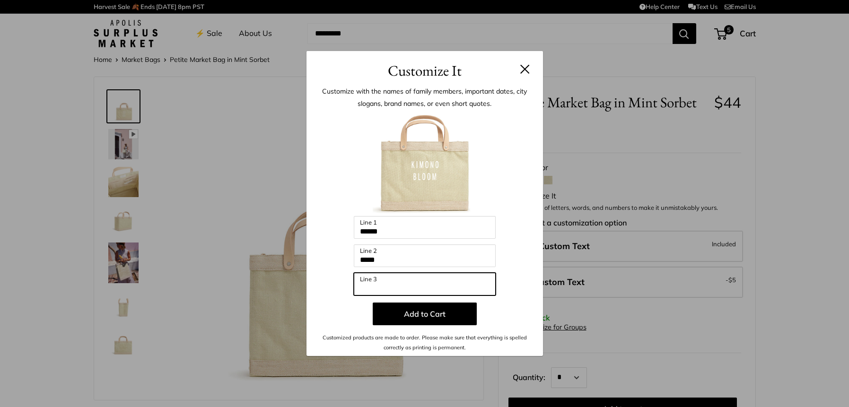
click at [410, 286] on input "Line 3" at bounding box center [425, 284] width 142 height 23
type input "**********"
click at [521, 112] on div at bounding box center [425, 164] width 208 height 104
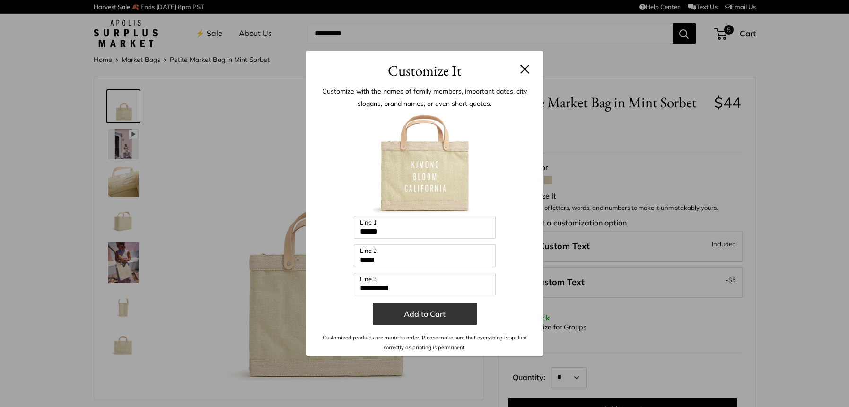
click at [426, 313] on button "Add to Cart" at bounding box center [425, 314] width 104 height 23
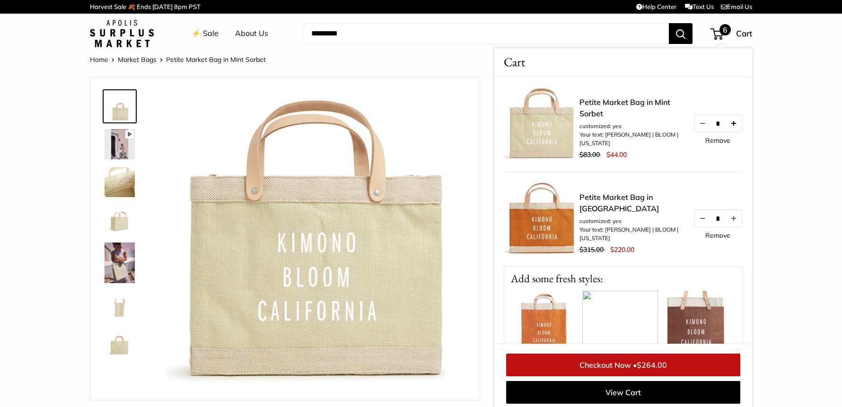
click at [725, 122] on button "Increase quantity by 1" at bounding box center [733, 123] width 16 height 17
click at [727, 122] on button "Increase quantity by 1" at bounding box center [733, 123] width 16 height 17
click at [726, 122] on button "Increase quantity by 1" at bounding box center [733, 123] width 16 height 17
click at [695, 121] on button "Decrease quantity by 1" at bounding box center [702, 123] width 16 height 17
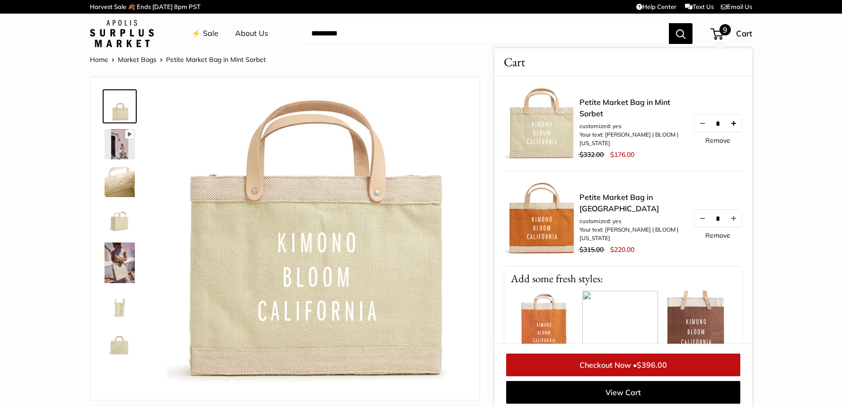
click at [726, 123] on button "Increase quantity by 1" at bounding box center [733, 123] width 16 height 17
click at [623, 364] on link "Checkout Now • $440.00" at bounding box center [623, 365] width 234 height 23
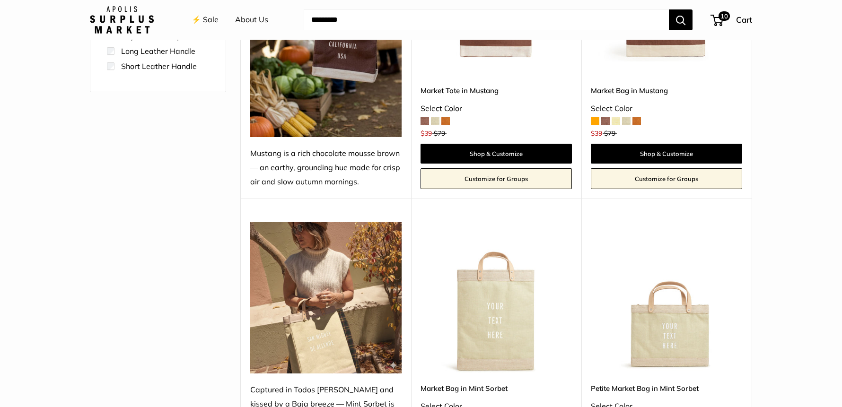
scroll to position [222, 0]
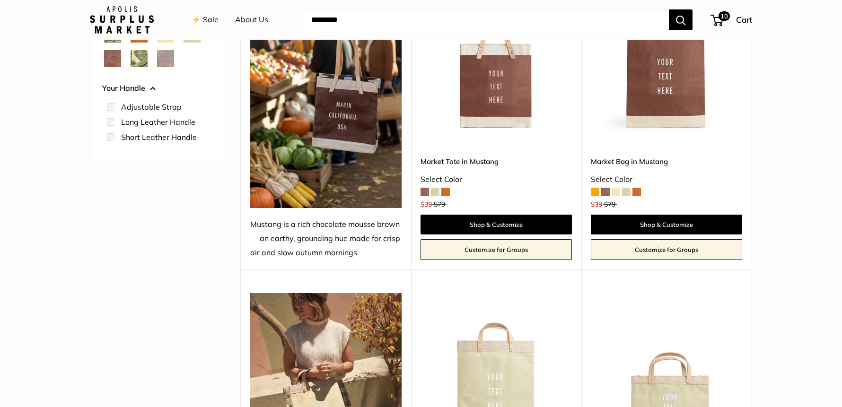
click at [0, 0] on img at bounding box center [0, 0] width 0 height 0
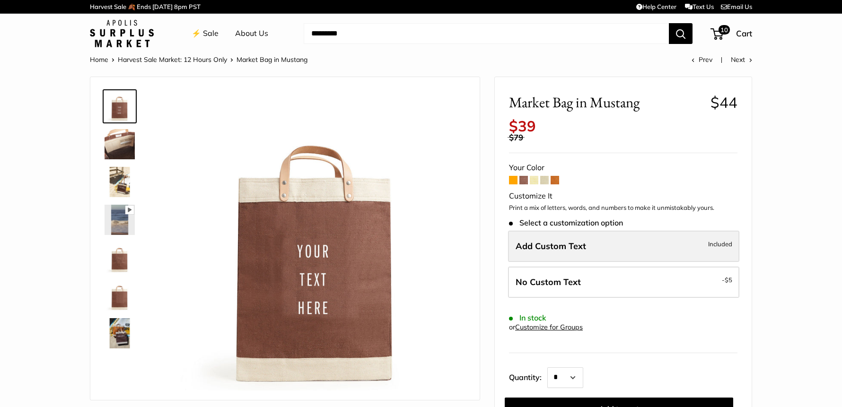
click at [594, 241] on label "Add Custom Text Included" at bounding box center [623, 246] width 231 height 31
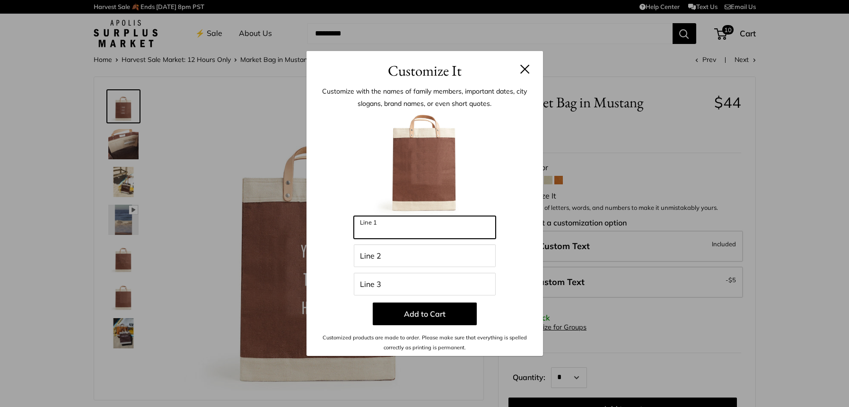
click at [426, 230] on input "Line 1" at bounding box center [425, 227] width 142 height 23
type input "******"
click at [419, 258] on input "Line 2" at bounding box center [425, 255] width 142 height 23
type input "*****"
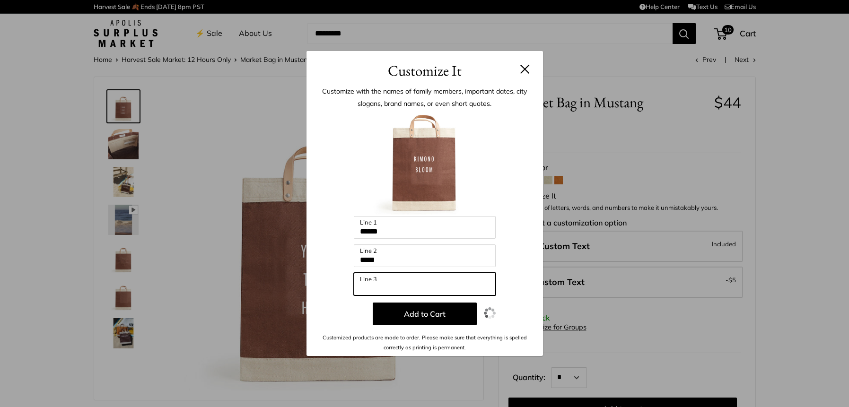
click at [418, 285] on input "Line 3" at bounding box center [425, 284] width 142 height 23
type input "**********"
click at [520, 316] on p "Add to Cart" at bounding box center [425, 314] width 208 height 23
click at [527, 67] on button at bounding box center [524, 68] width 9 height 9
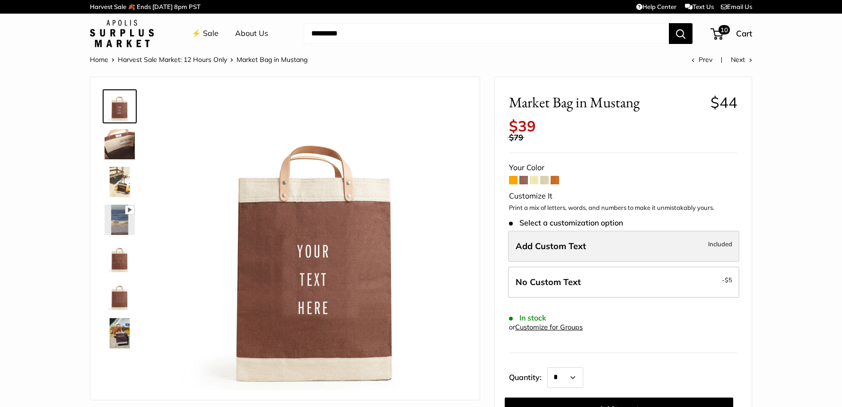
click at [582, 239] on label "Add Custom Text Included" at bounding box center [623, 246] width 231 height 31
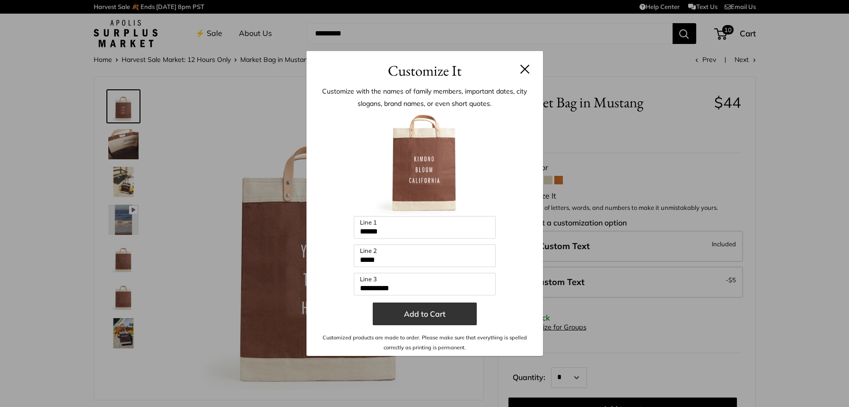
click at [421, 315] on button "Add to Cart" at bounding box center [425, 314] width 104 height 23
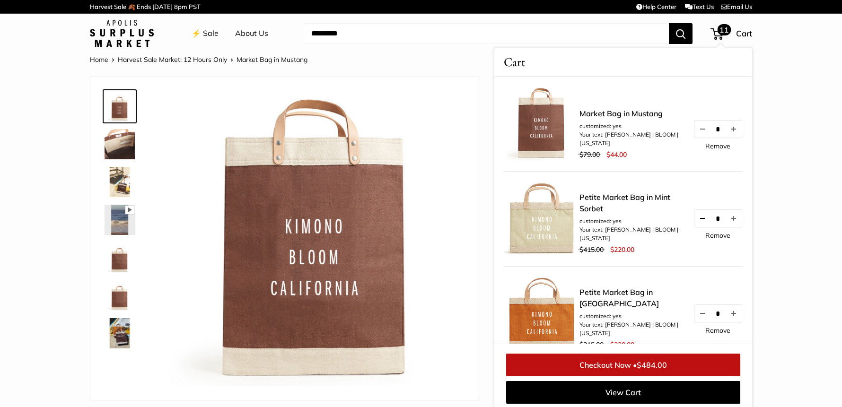
click at [694, 218] on button "Decrease quantity by 1" at bounding box center [702, 218] width 16 height 17
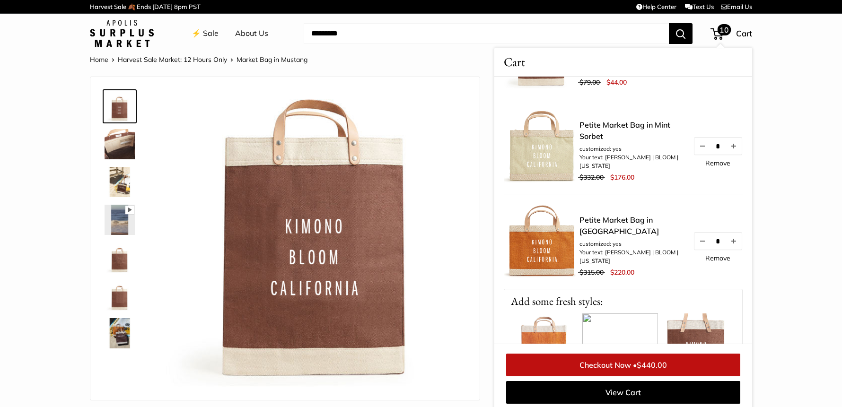
click at [622, 368] on link "Checkout Now • $440.00" at bounding box center [623, 365] width 234 height 23
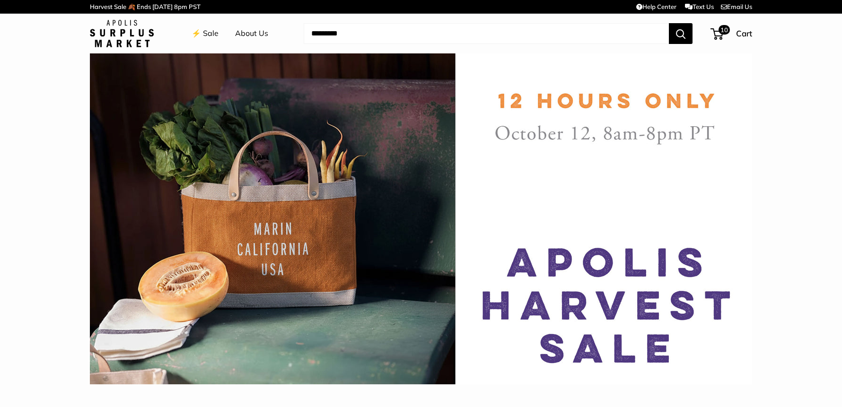
click at [404, 194] on img at bounding box center [421, 218] width 662 height 331
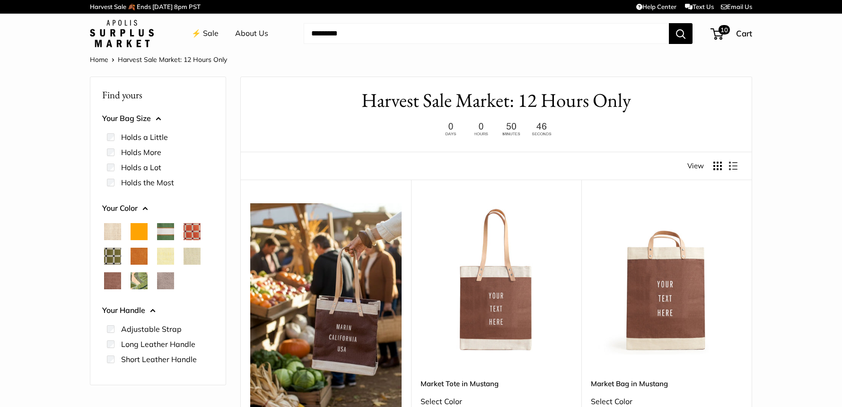
scroll to position [166, 0]
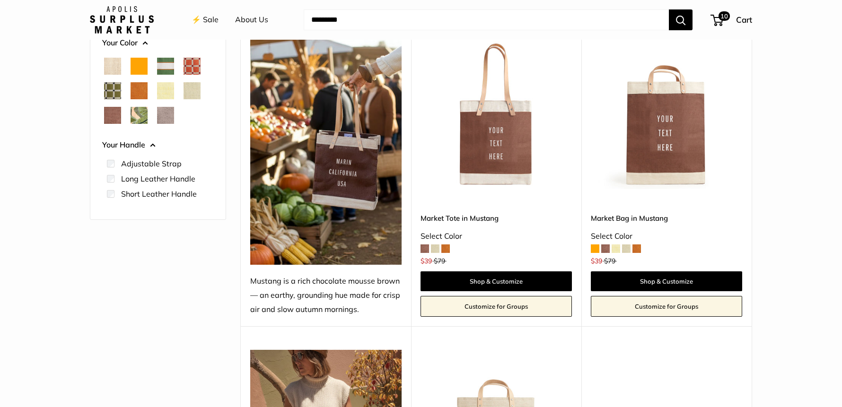
click at [0, 0] on img at bounding box center [0, 0] width 0 height 0
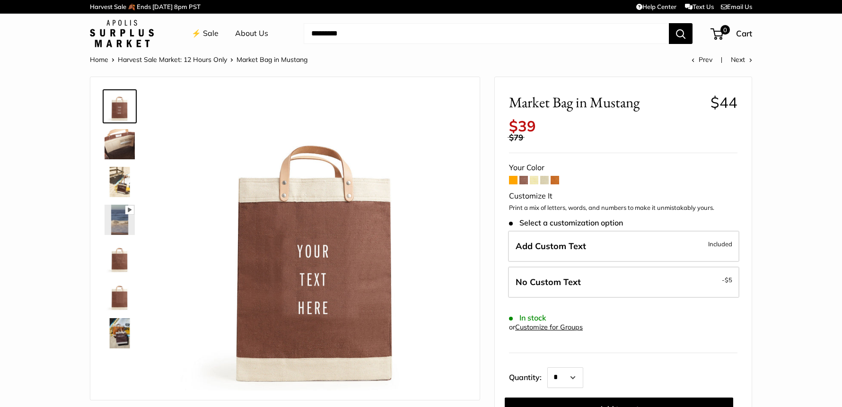
click at [122, 35] on img at bounding box center [122, 33] width 64 height 27
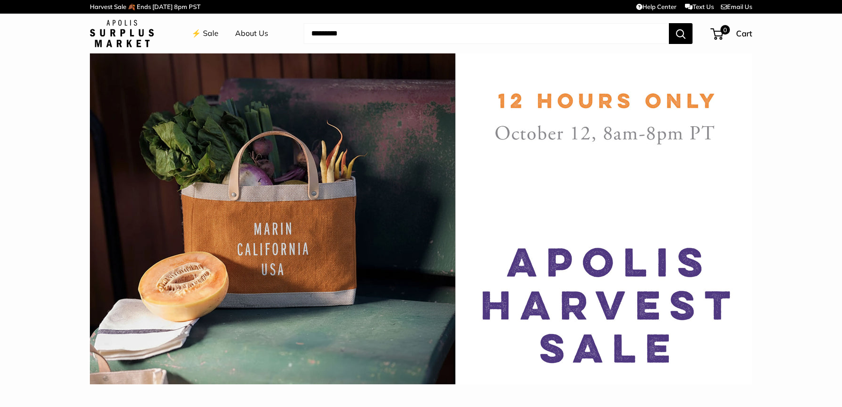
click at [352, 190] on img at bounding box center [421, 218] width 662 height 331
